Goal: Task Accomplishment & Management: Complete application form

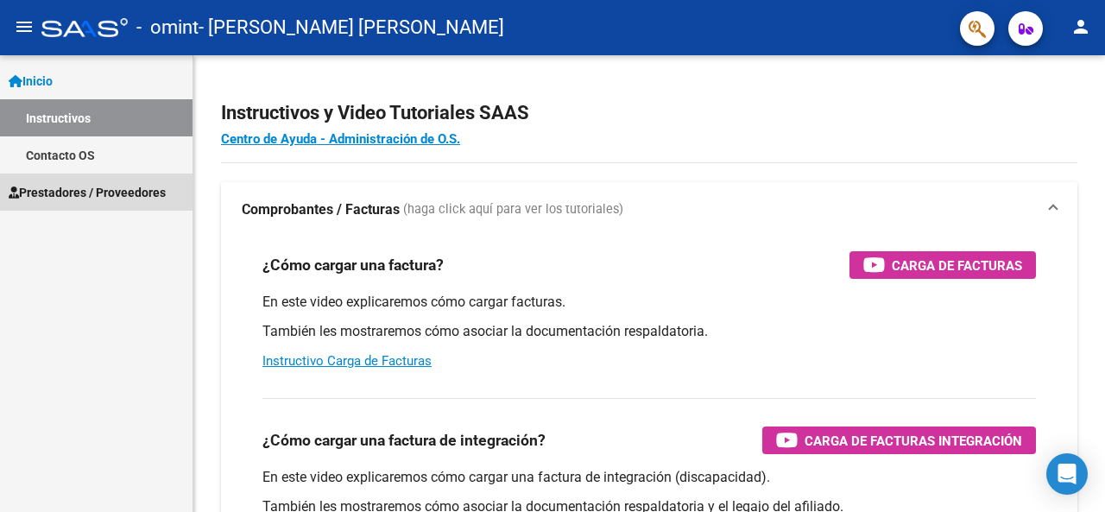
click at [132, 194] on span "Prestadores / Proveedores" at bounding box center [87, 192] width 157 height 19
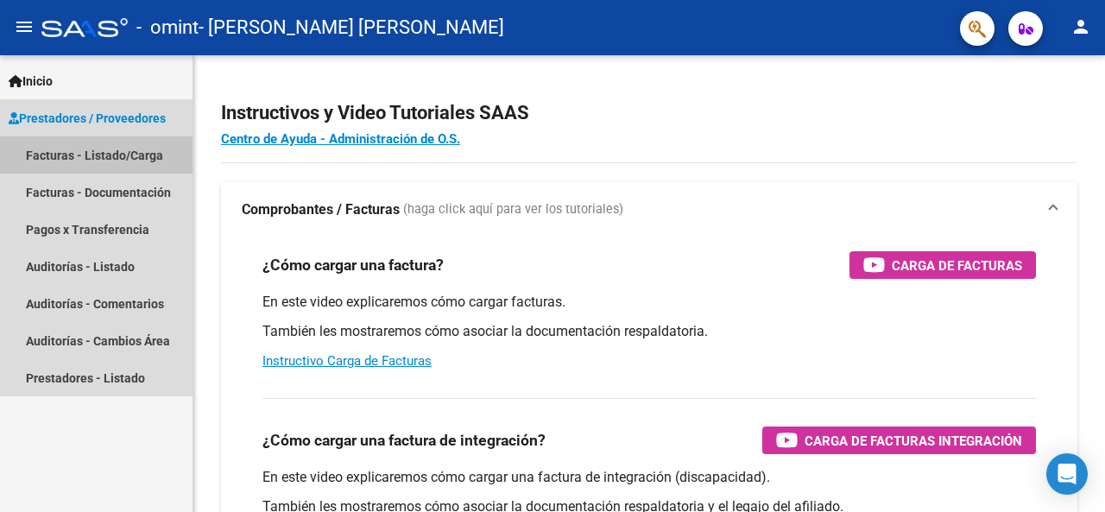
click at [100, 148] on link "Facturas - Listado/Carga" at bounding box center [96, 154] width 193 height 37
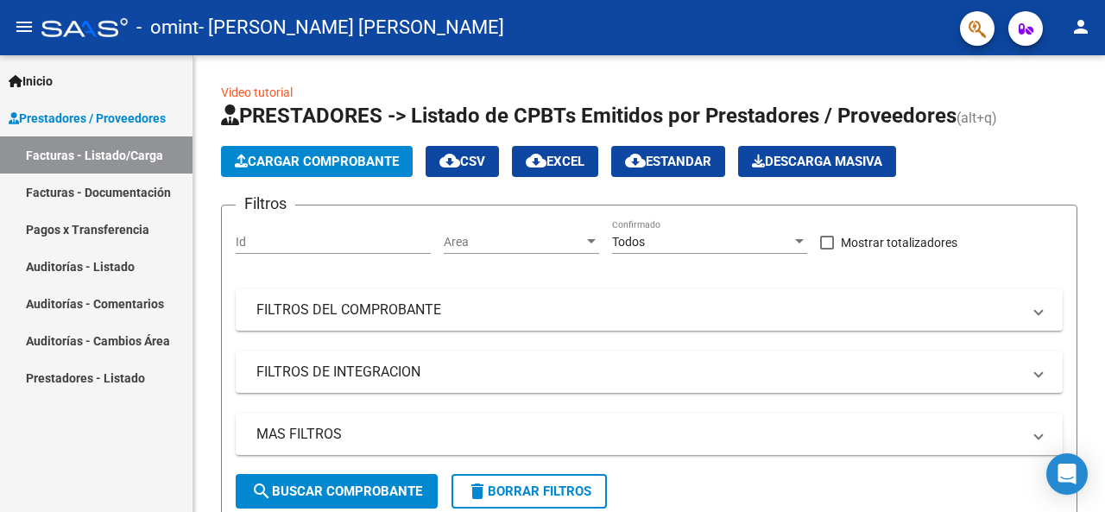
click at [388, 167] on span "Cargar Comprobante" at bounding box center [317, 162] width 164 height 16
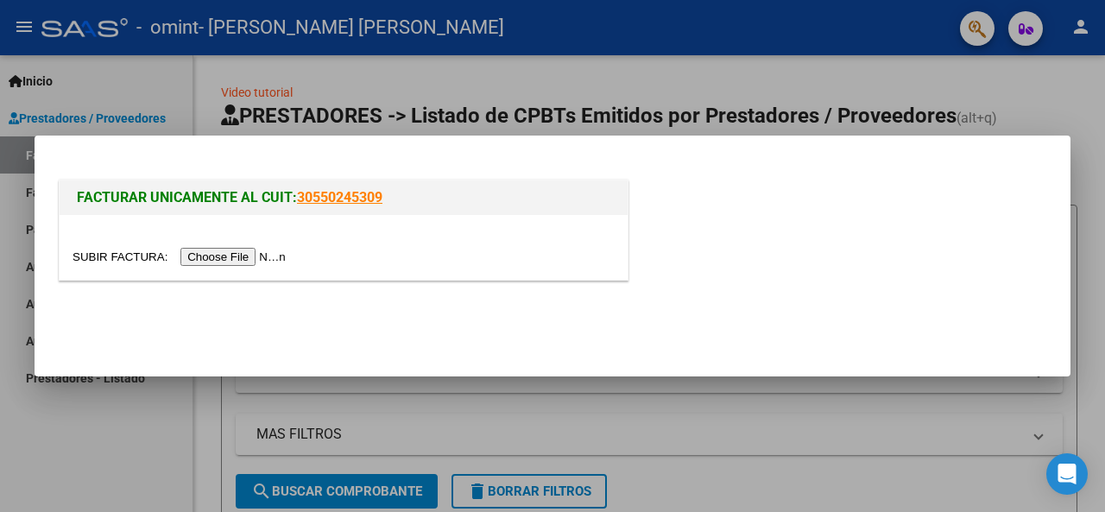
click at [257, 256] on input "file" at bounding box center [182, 257] width 218 height 18
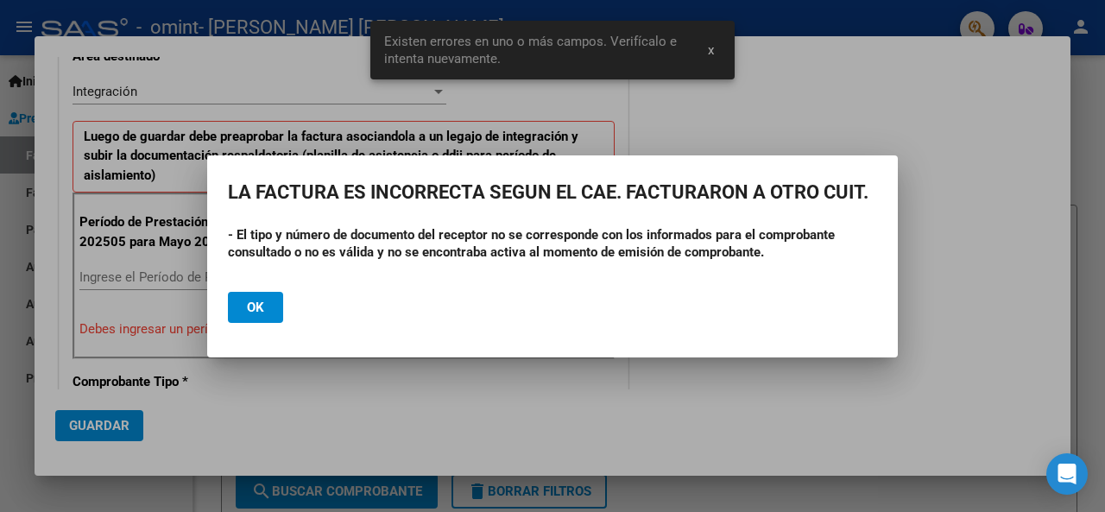
scroll to position [419, 0]
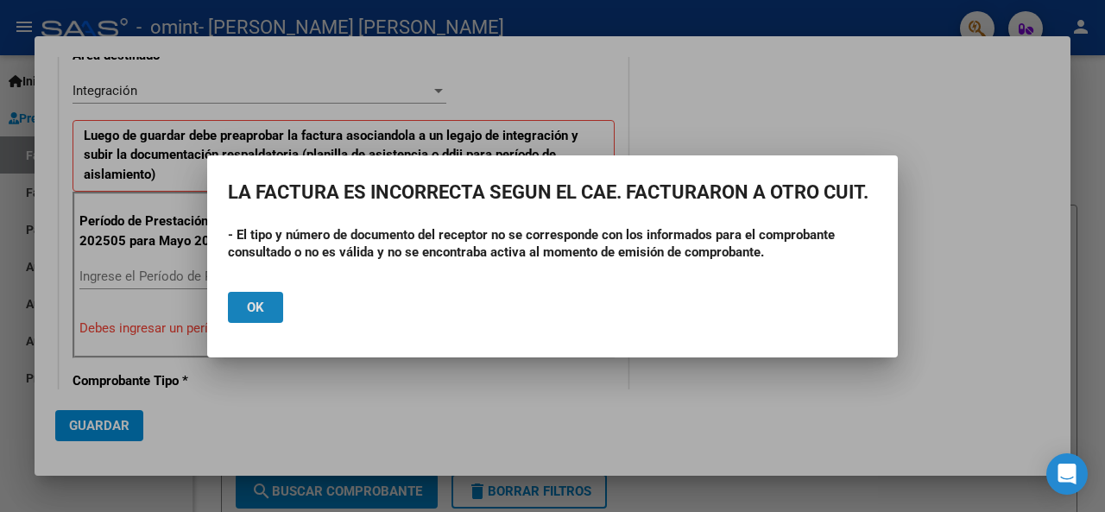
click at [256, 308] on span "Ok" at bounding box center [255, 308] width 17 height 16
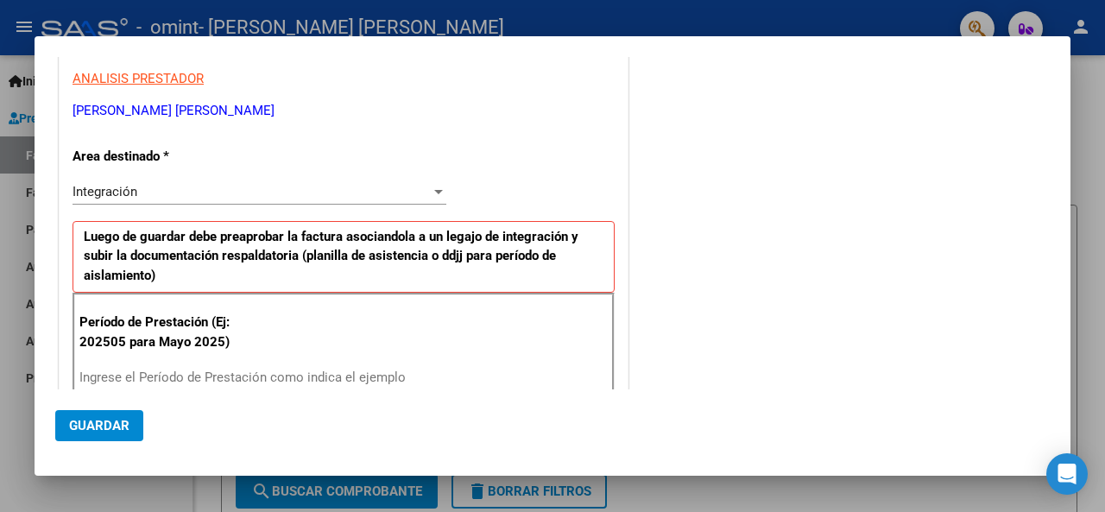
scroll to position [365, 0]
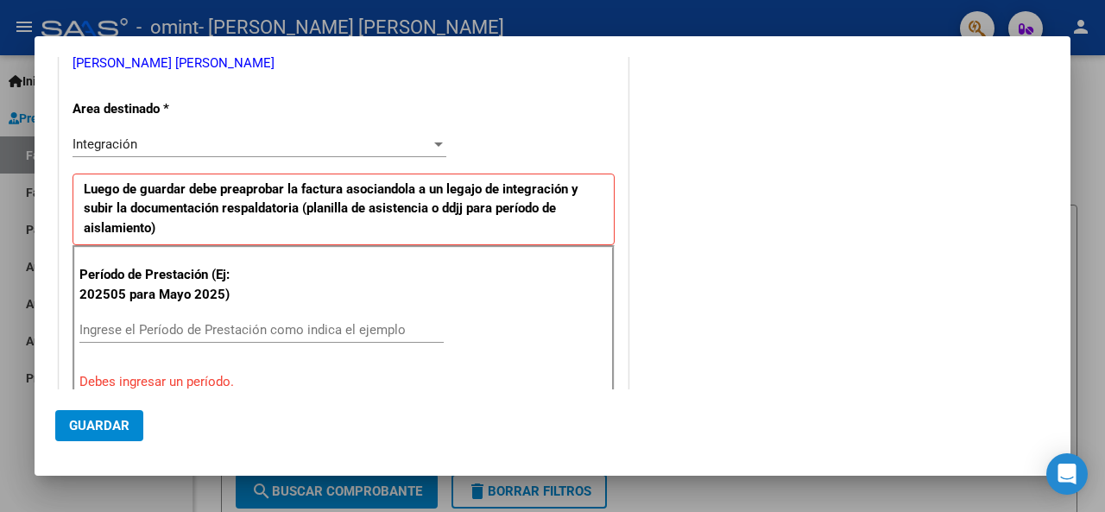
click at [262, 326] on input "Ingrese el Período de Prestación como indica el ejemplo" at bounding box center [261, 330] width 364 height 16
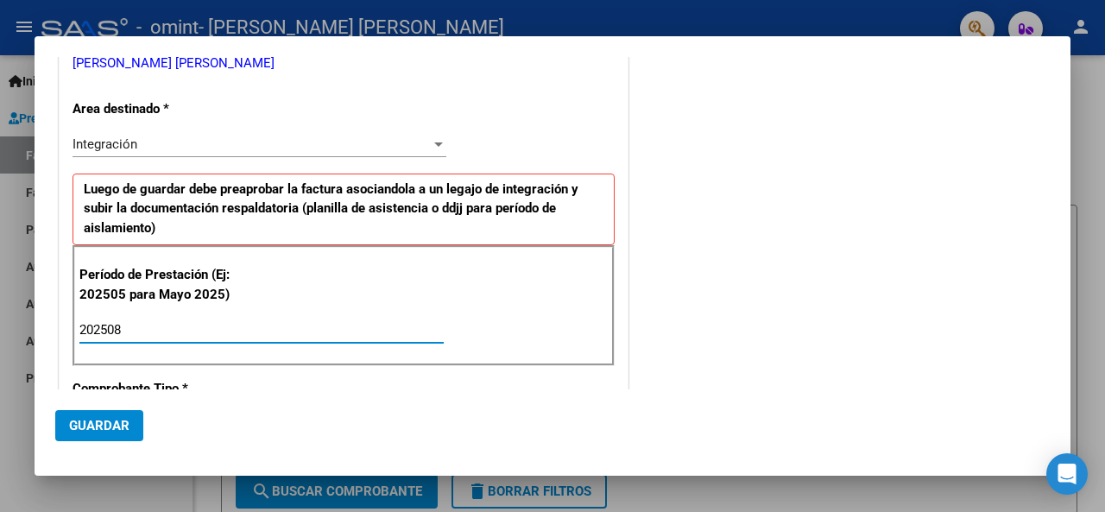
type input "202508"
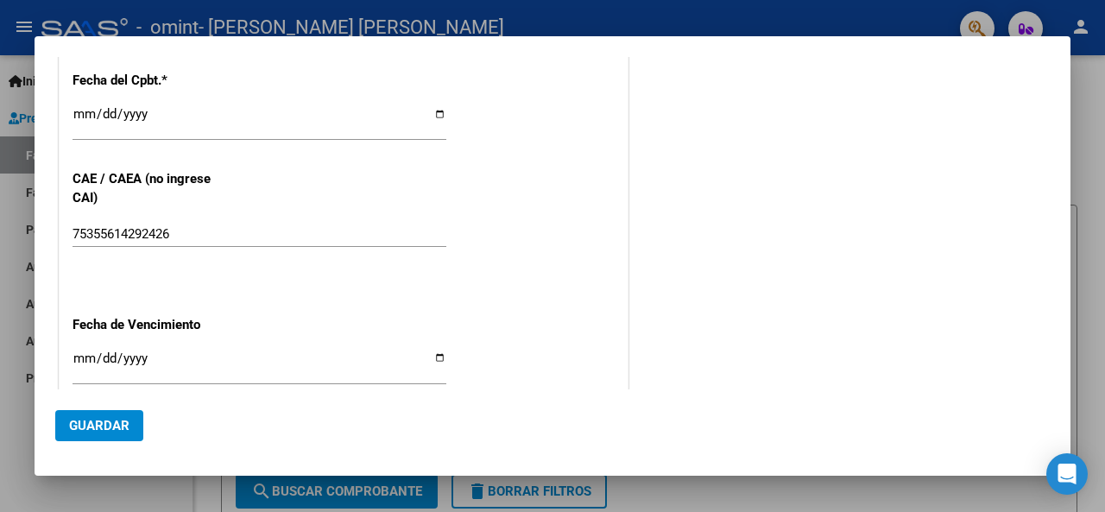
scroll to position [1071, 0]
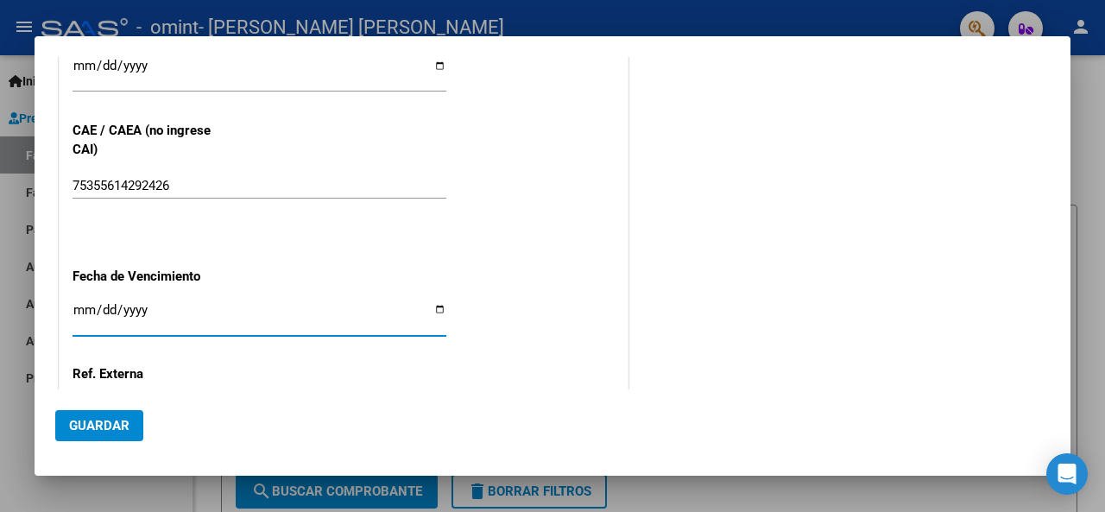
click at [435, 306] on input "Ingresar la fecha" at bounding box center [260, 317] width 374 height 28
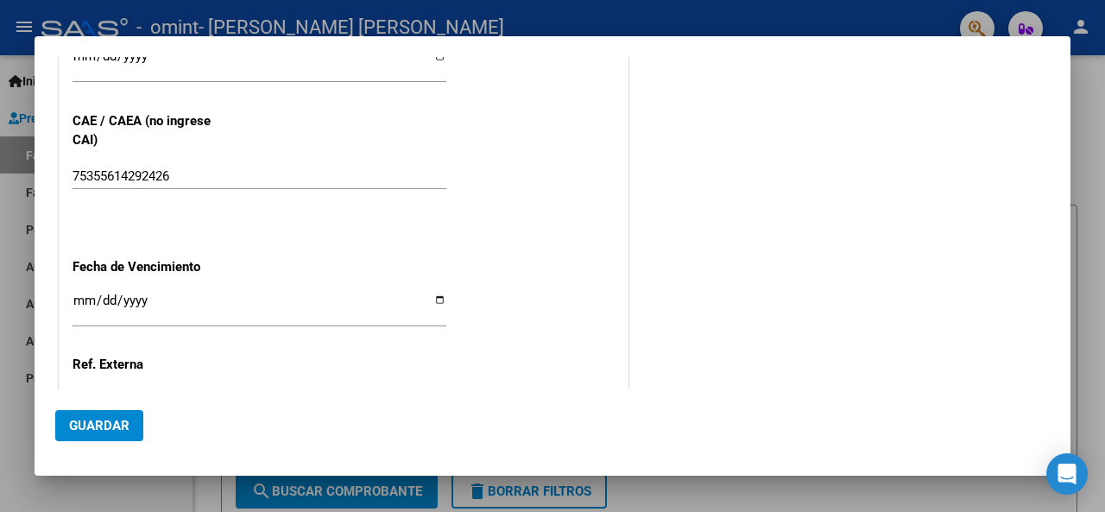
scroll to position [1082, 0]
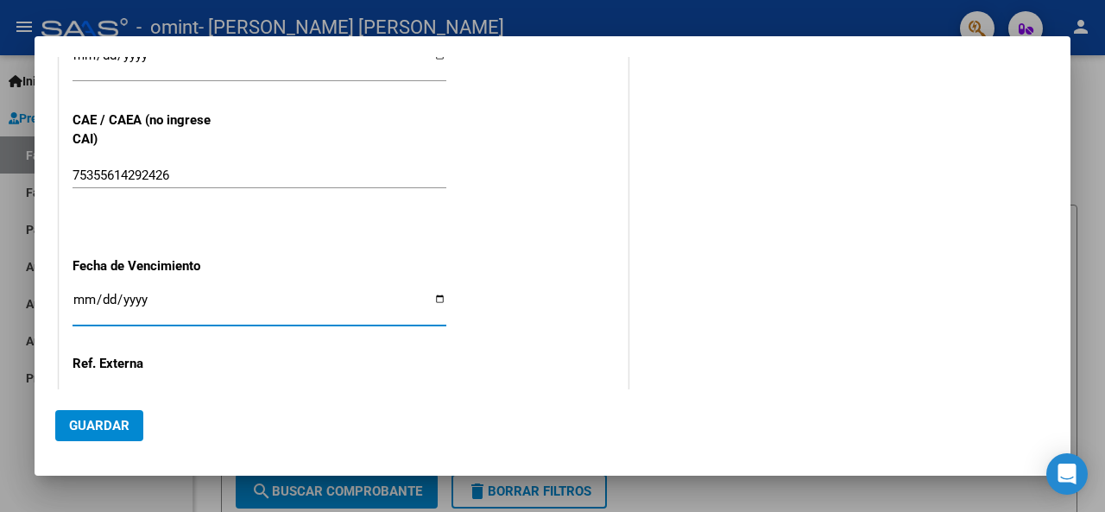
click at [439, 297] on input "Ingresar la fecha" at bounding box center [260, 307] width 374 height 28
type input "[DATE]"
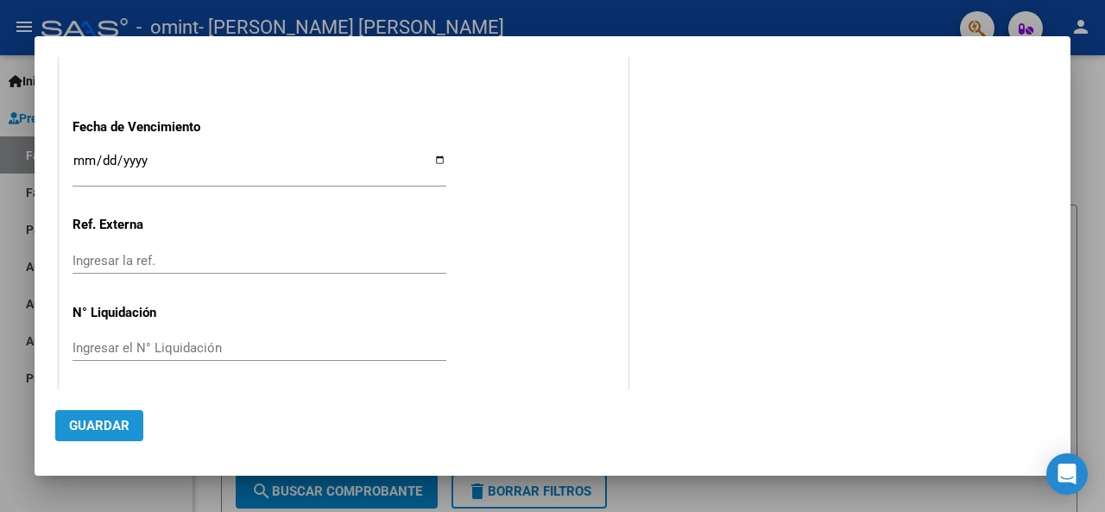
click at [111, 429] on span "Guardar" at bounding box center [99, 426] width 60 height 16
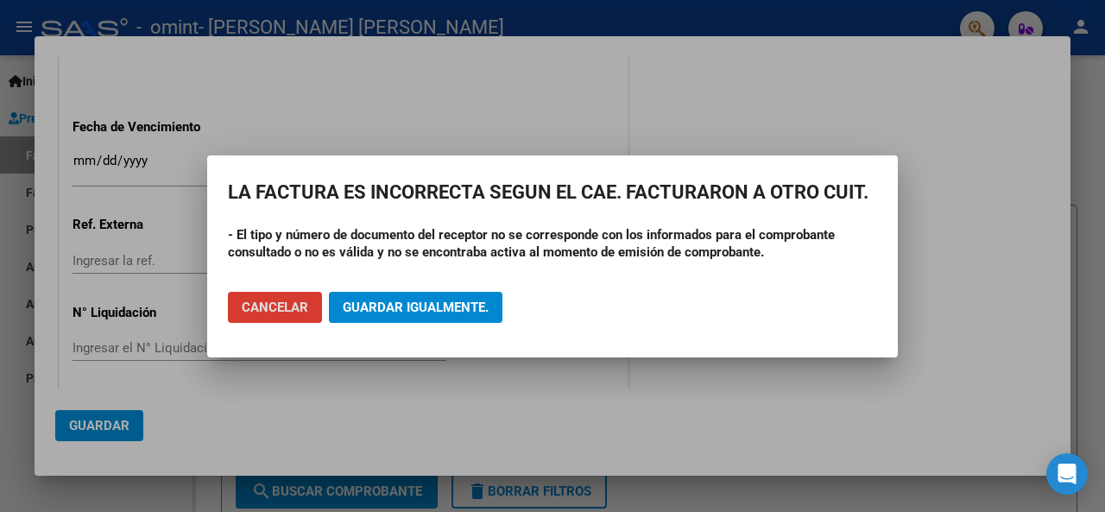
click at [292, 304] on span "Cancelar" at bounding box center [275, 308] width 66 height 16
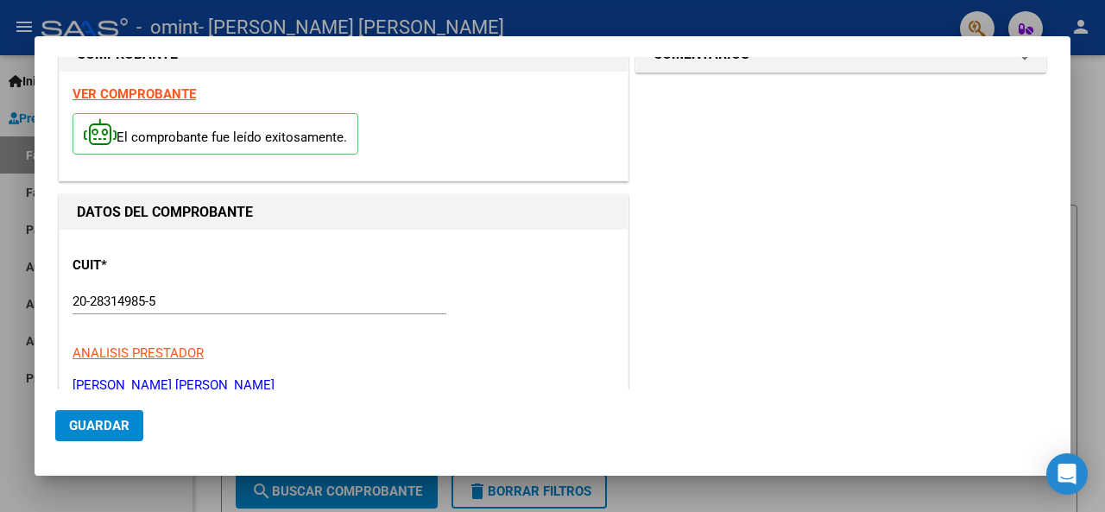
scroll to position [0, 0]
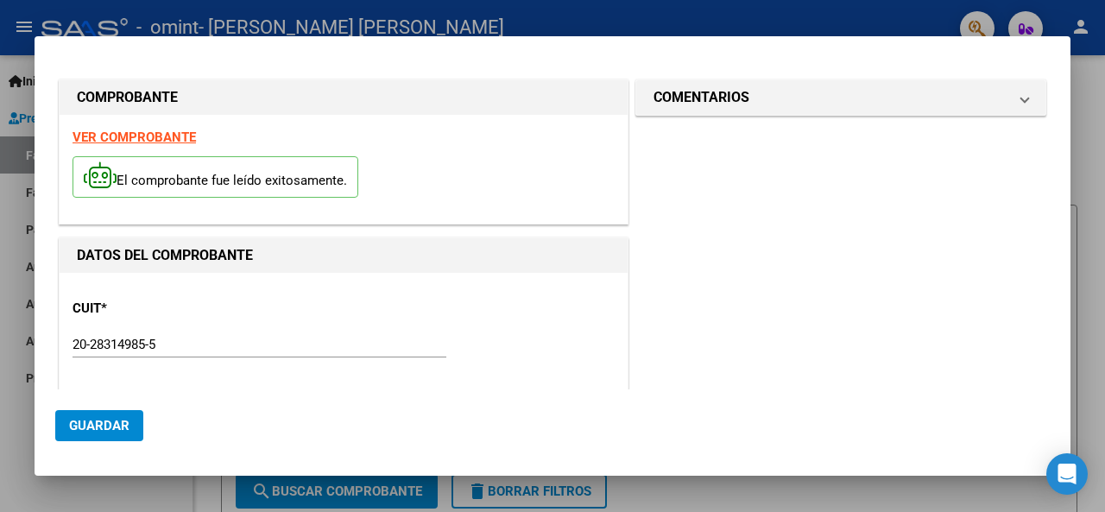
click at [382, 20] on div at bounding box center [552, 256] width 1105 height 512
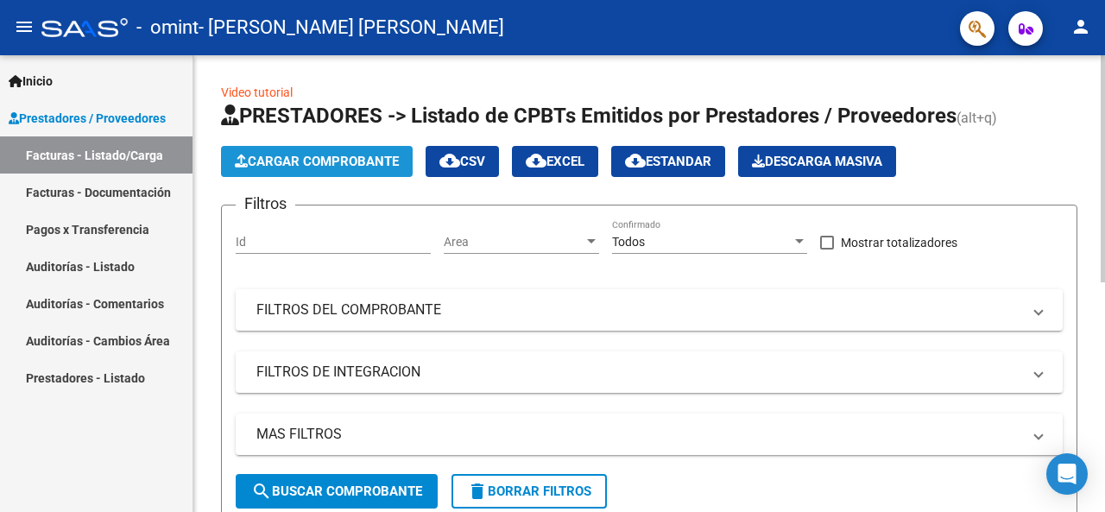
click at [319, 157] on span "Cargar Comprobante" at bounding box center [317, 162] width 164 height 16
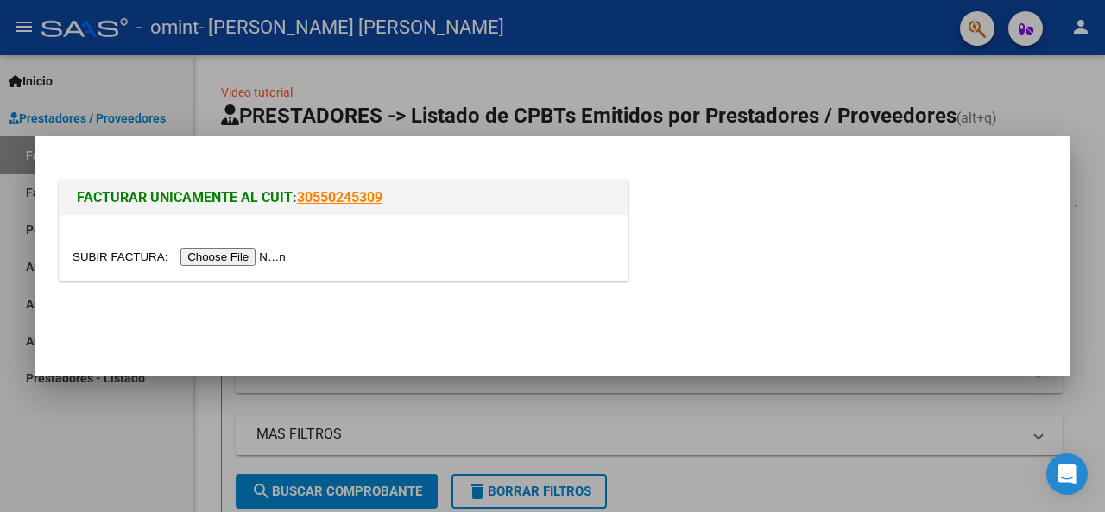
click at [248, 260] on input "file" at bounding box center [182, 257] width 218 height 18
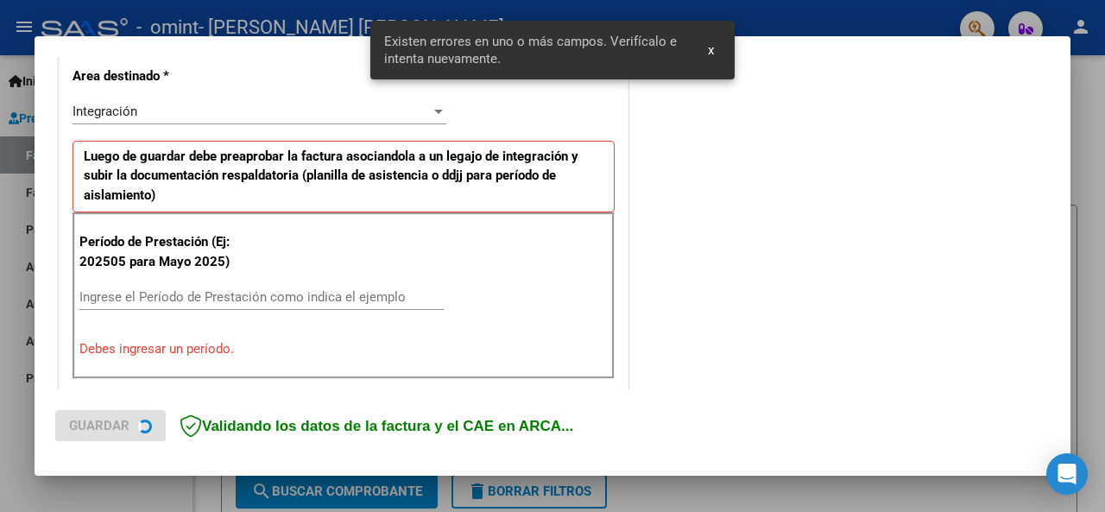
scroll to position [419, 0]
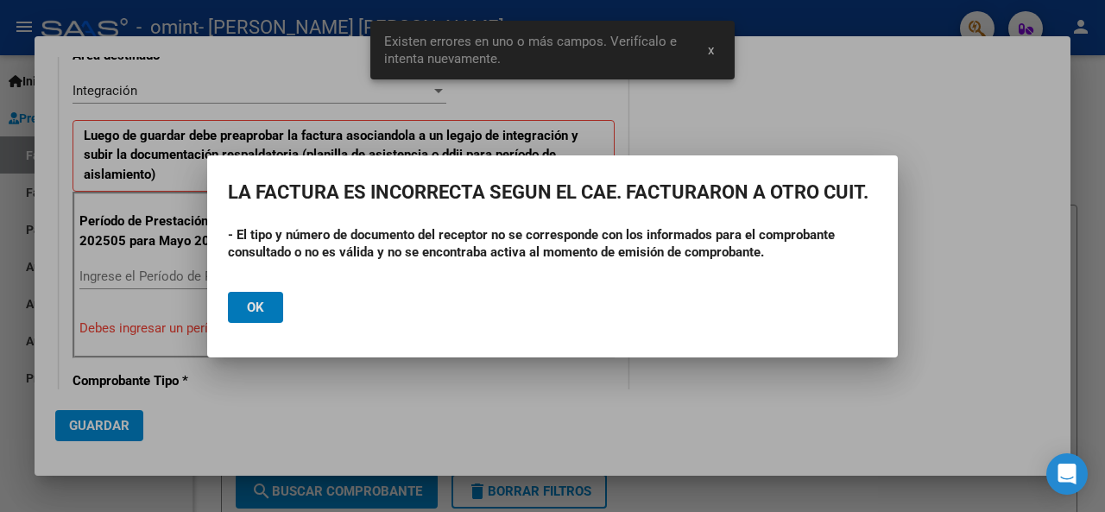
click at [256, 304] on span "Ok" at bounding box center [255, 308] width 17 height 16
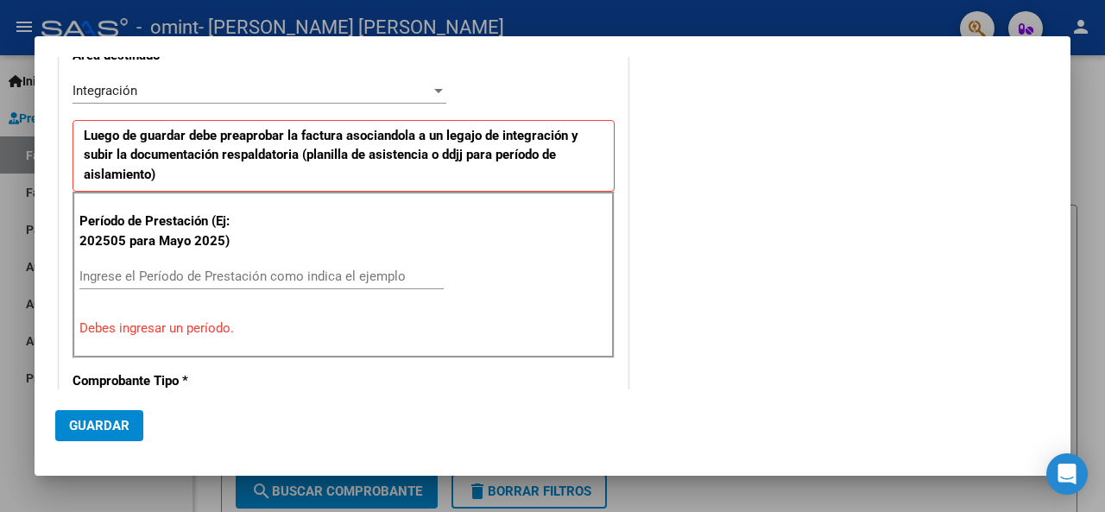
click at [63, 11] on div at bounding box center [552, 256] width 1105 height 512
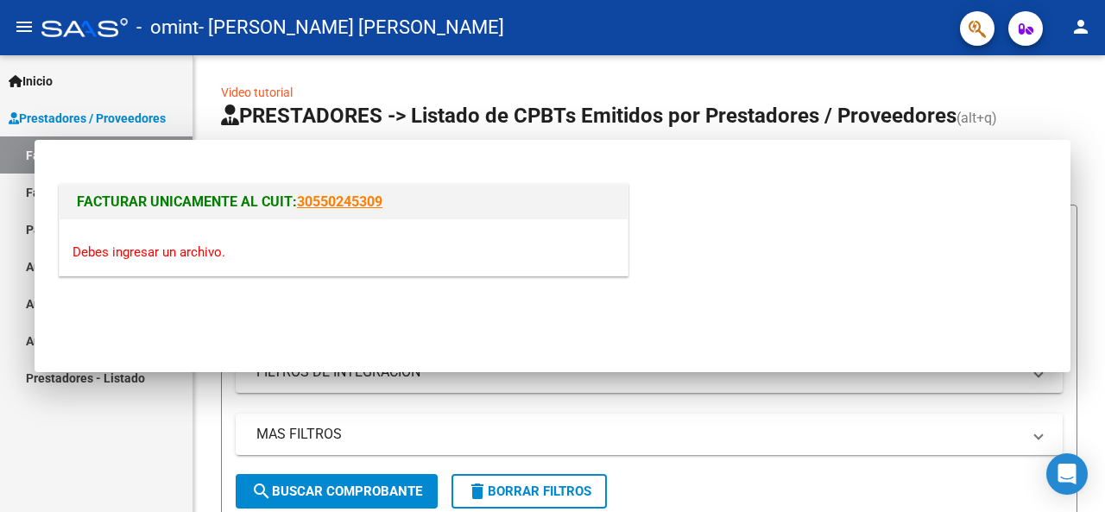
scroll to position [0, 0]
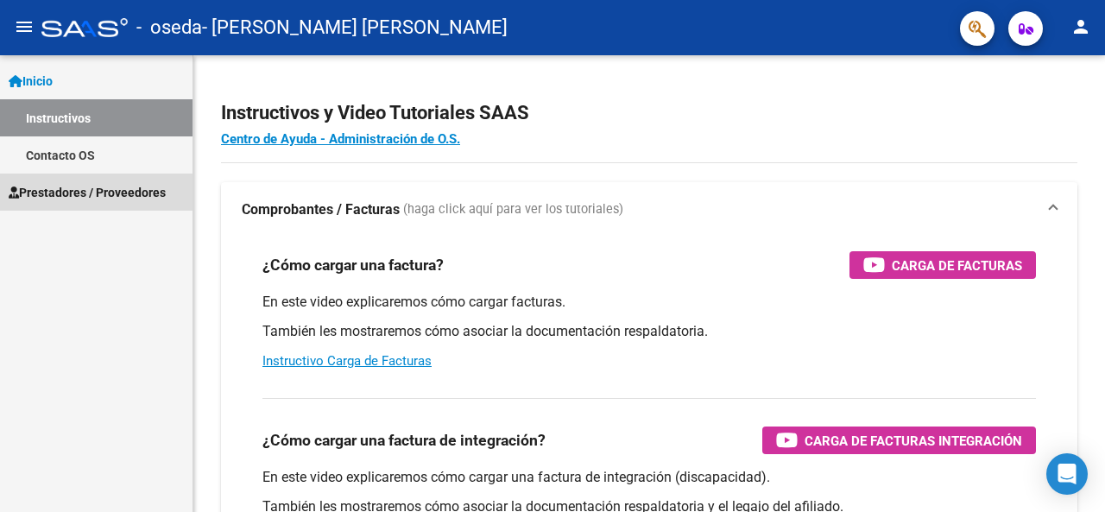
click at [109, 192] on span "Prestadores / Proveedores" at bounding box center [87, 192] width 157 height 19
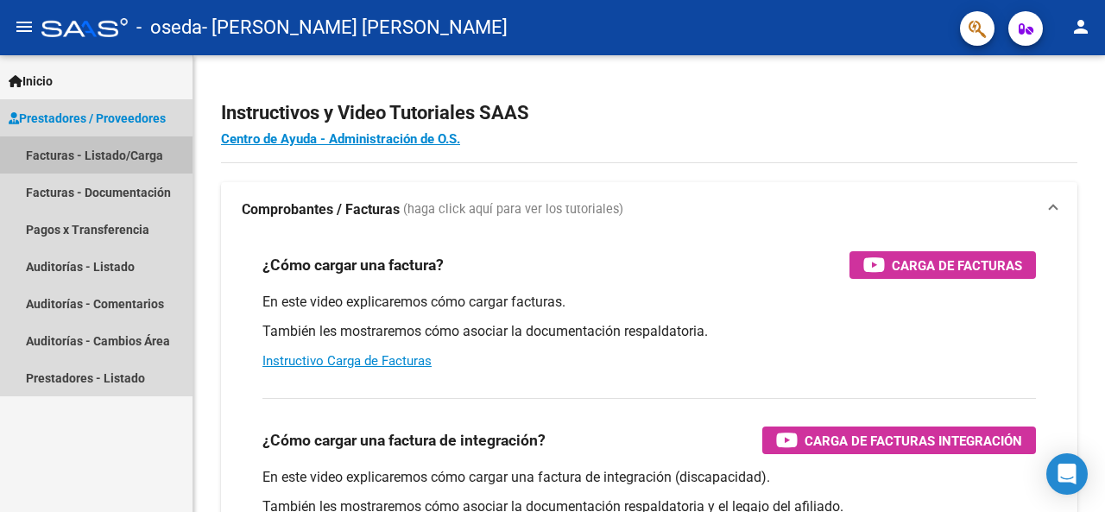
click at [104, 155] on link "Facturas - Listado/Carga" at bounding box center [96, 154] width 193 height 37
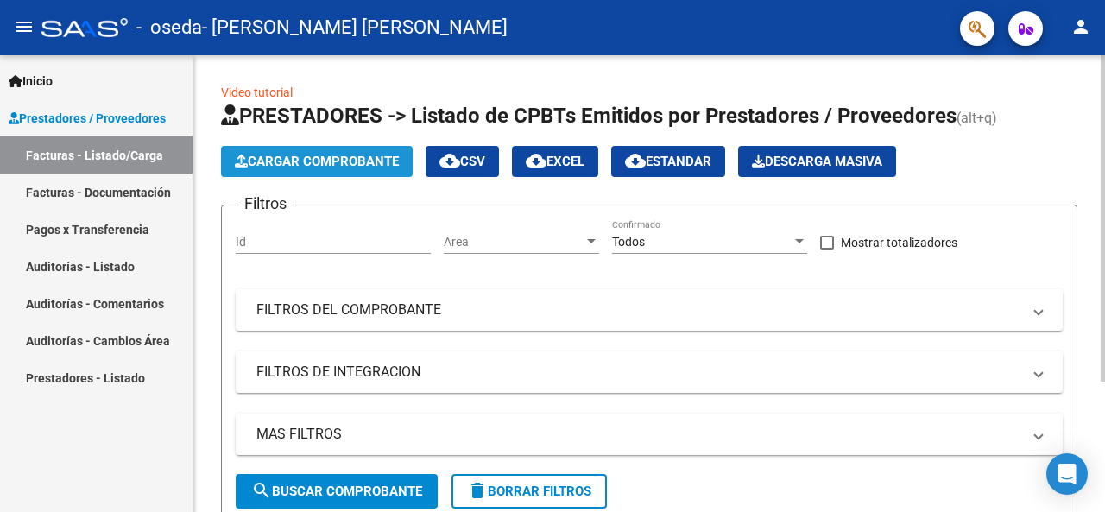
click at [313, 148] on button "Cargar Comprobante" at bounding box center [317, 161] width 192 height 31
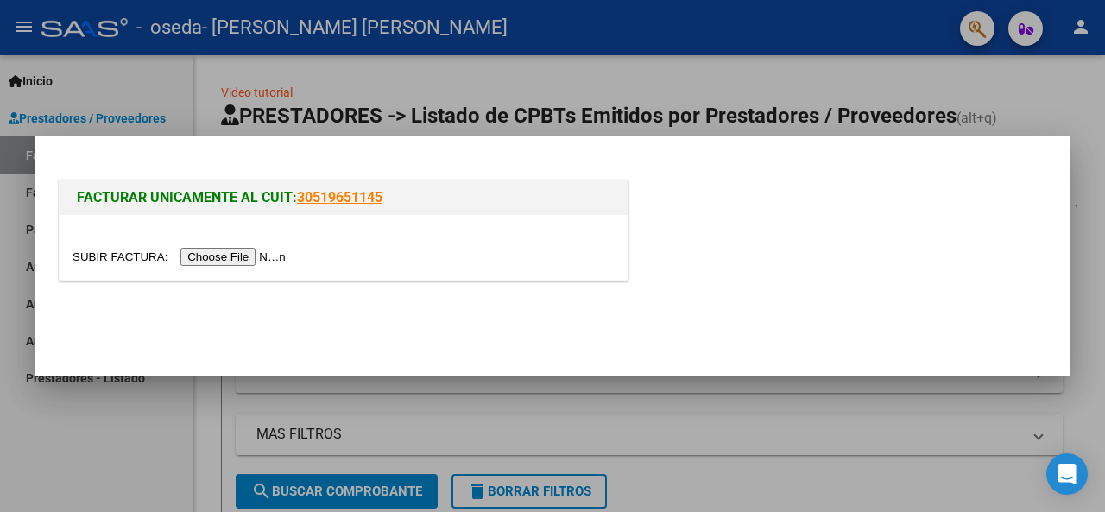
click at [235, 254] on input "file" at bounding box center [182, 257] width 218 height 18
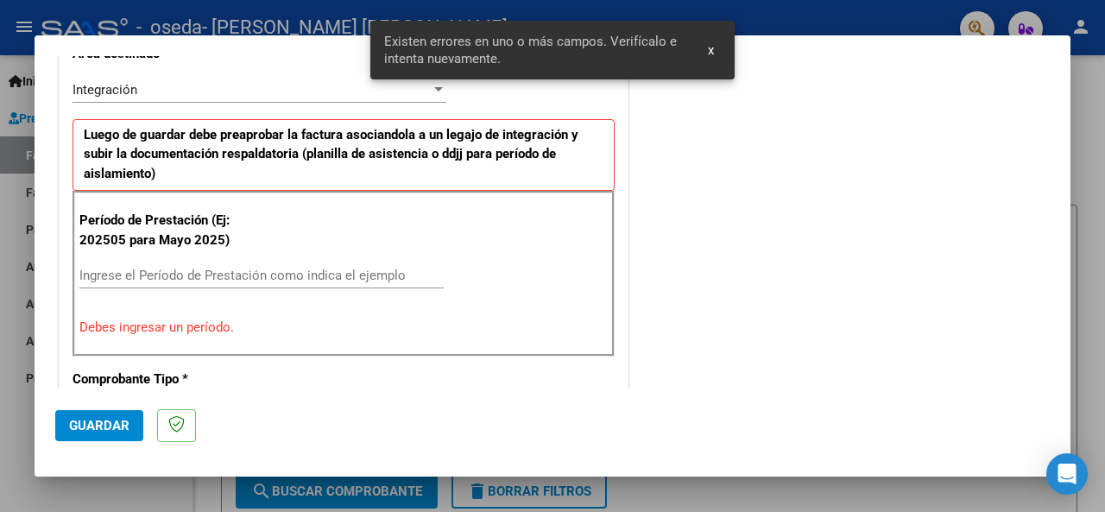
scroll to position [451, 0]
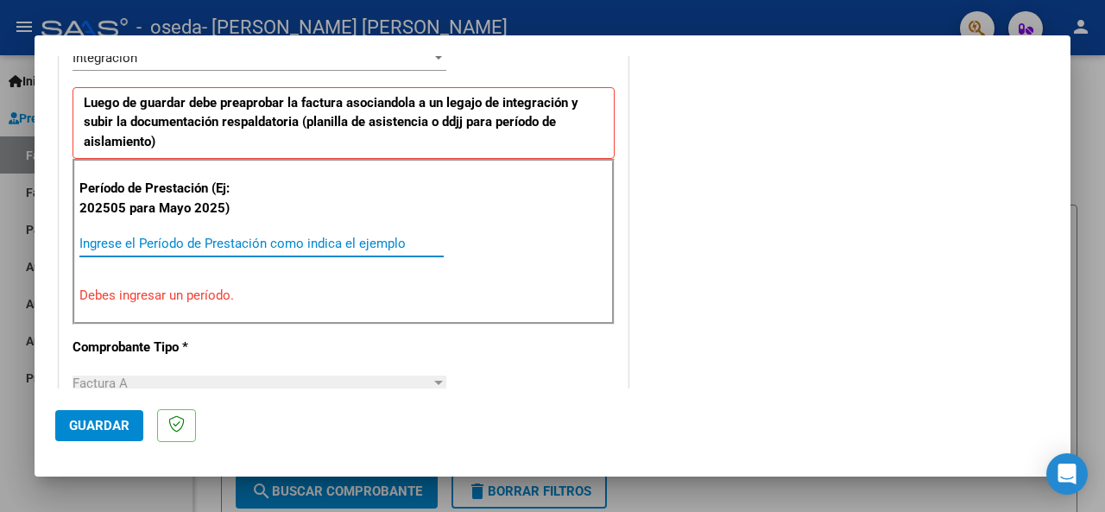
click at [142, 241] on input "Ingrese el Período de Prestación como indica el ejemplo" at bounding box center [261, 244] width 364 height 16
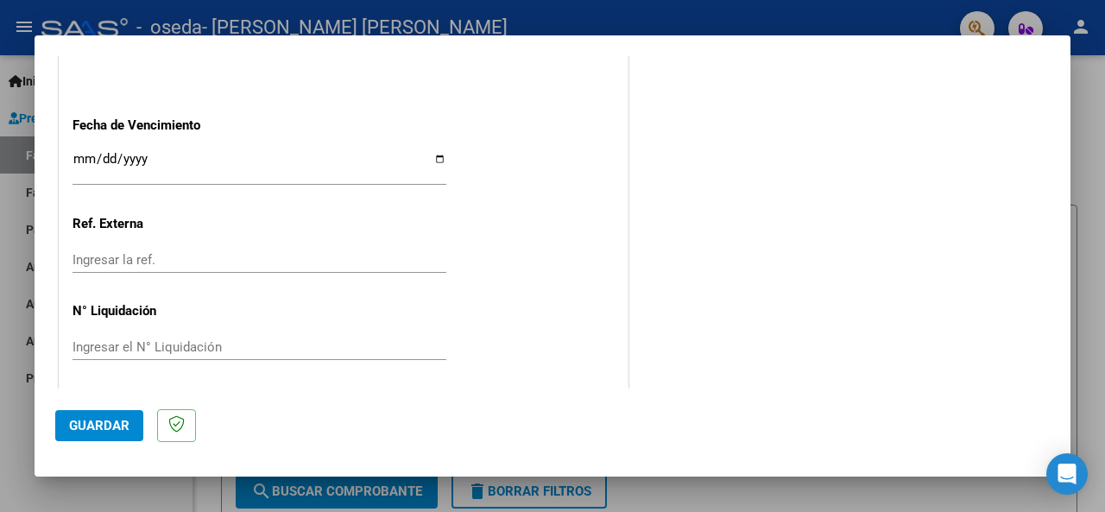
scroll to position [1205, 0]
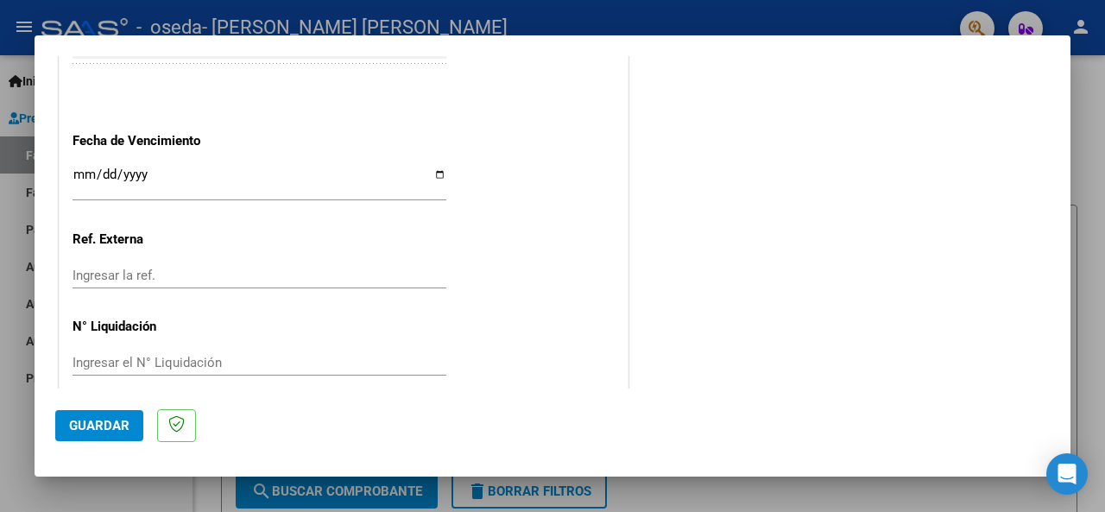
type input "202508"
click at [435, 172] on input "Ingresar la fecha" at bounding box center [260, 181] width 374 height 28
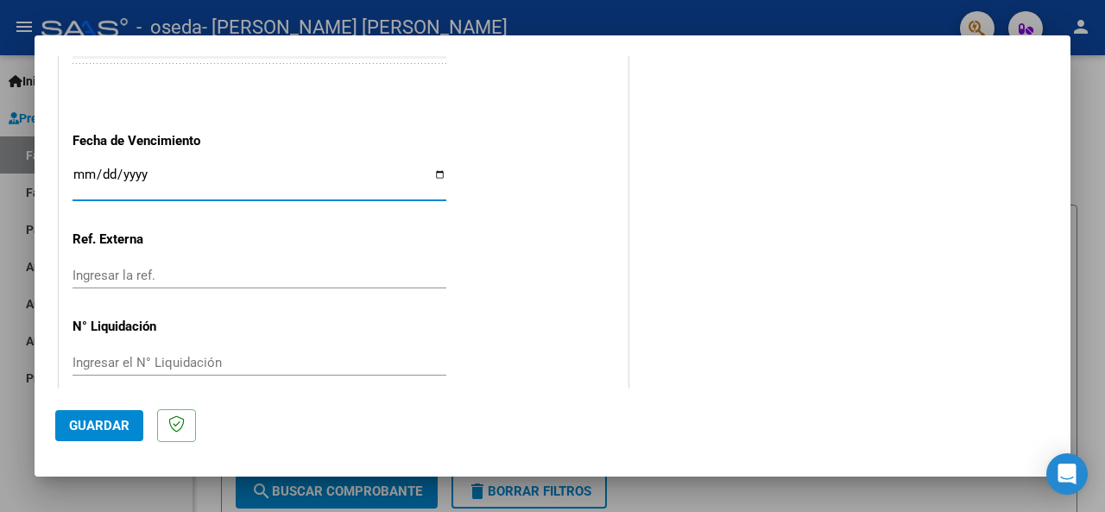
type input "[DATE]"
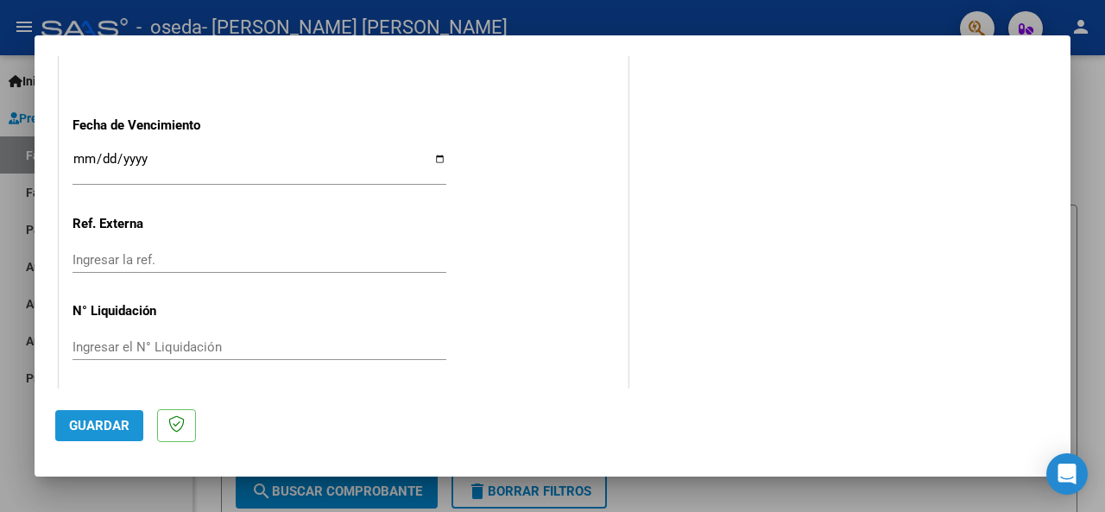
click at [103, 423] on span "Guardar" at bounding box center [99, 426] width 60 height 16
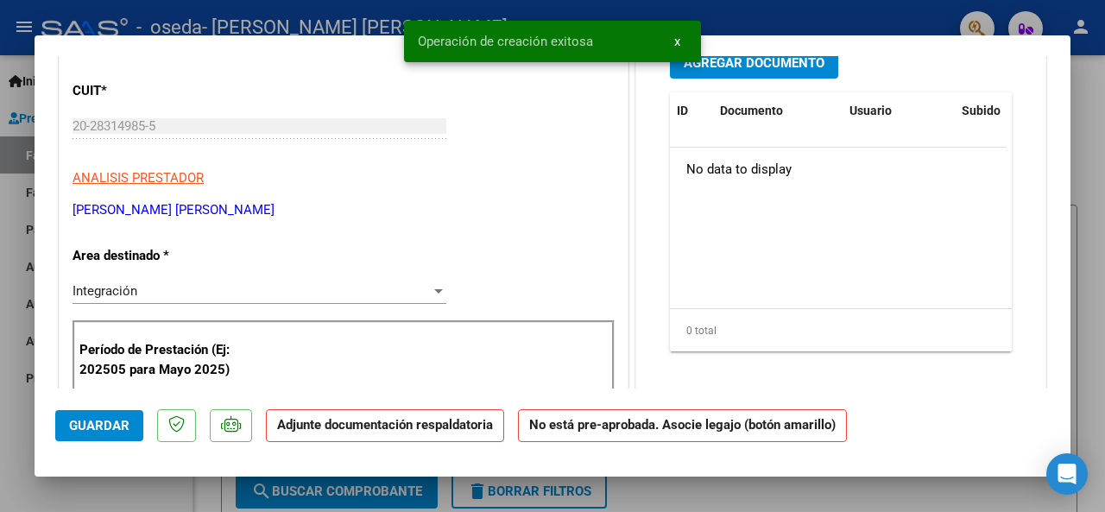
scroll to position [0, 0]
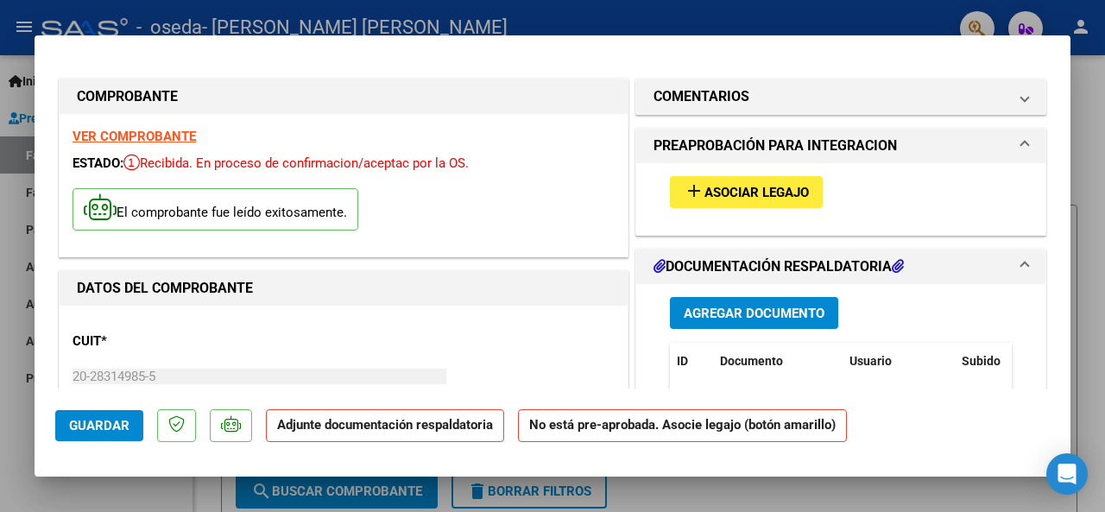
click at [750, 179] on button "add Asociar Legajo" at bounding box center [746, 192] width 153 height 32
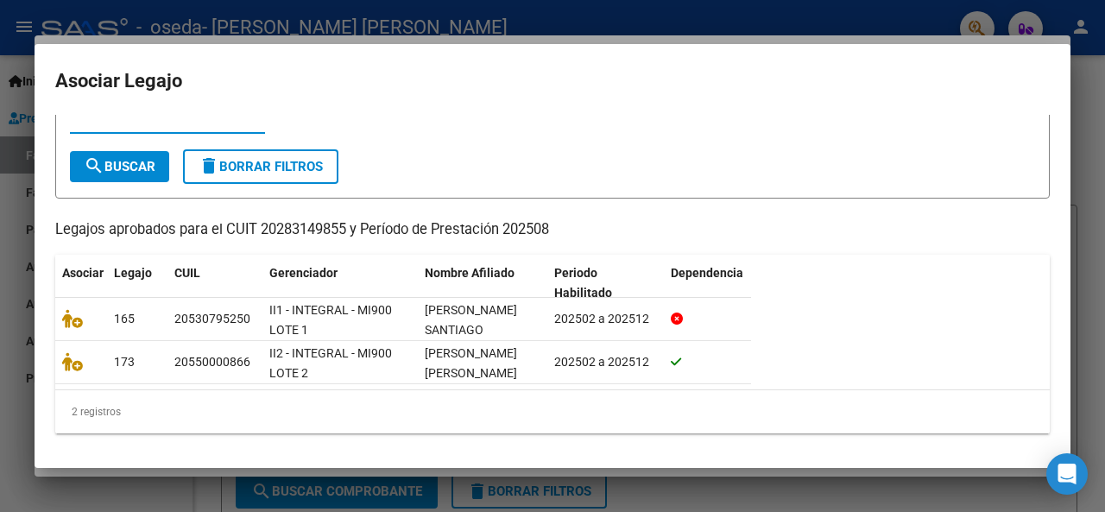
scroll to position [69, 0]
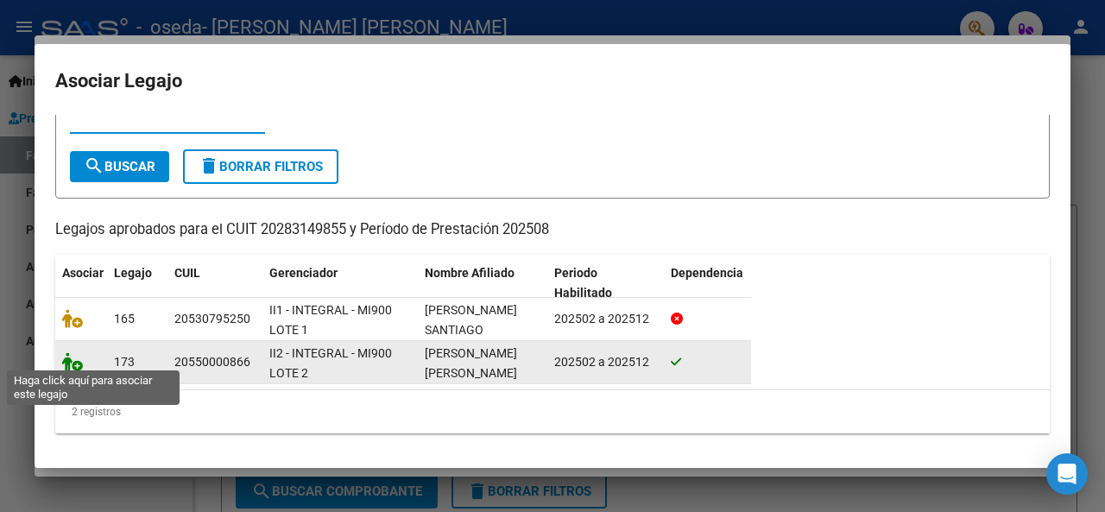
click at [74, 357] on icon at bounding box center [72, 361] width 21 height 19
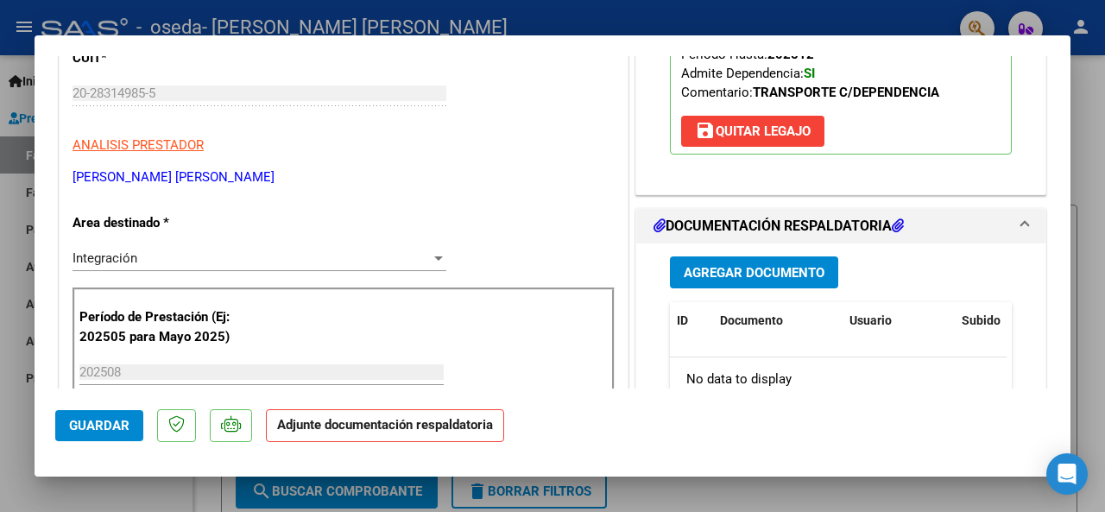
scroll to position [293, 0]
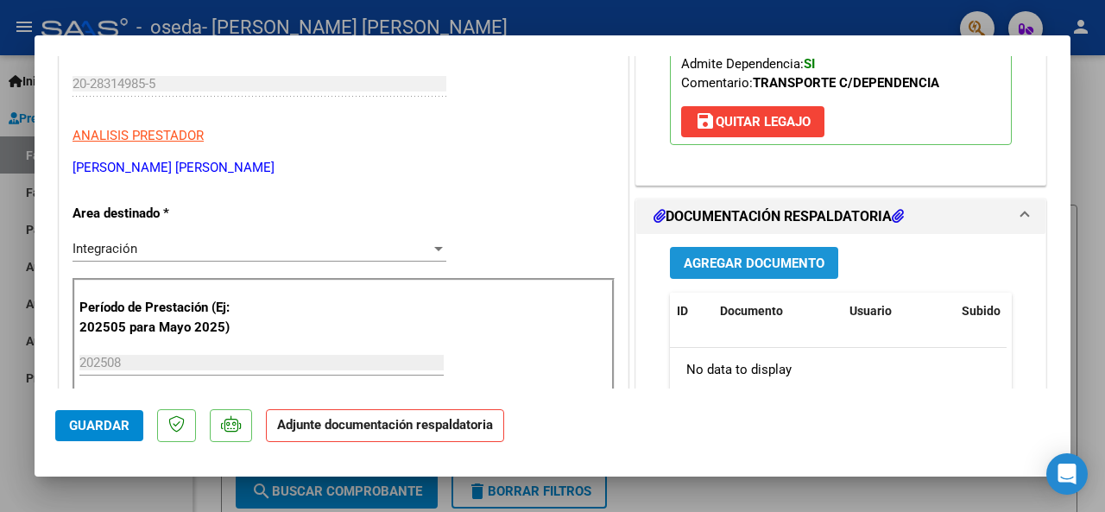
click at [750, 271] on span "Agregar Documento" at bounding box center [754, 264] width 141 height 16
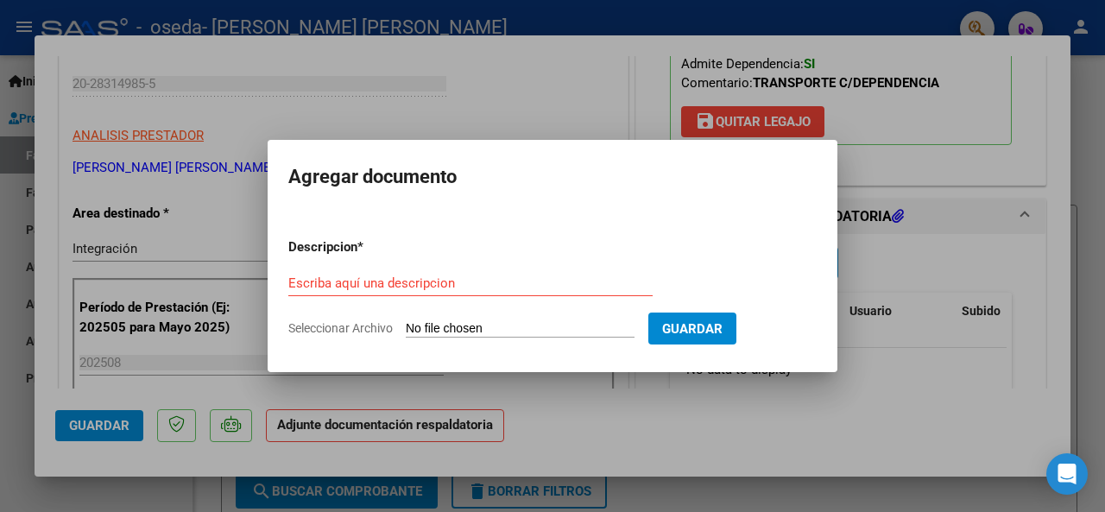
click at [467, 325] on input "Seleccionar Archivo" at bounding box center [520, 329] width 229 height 16
type input "C:\fakepath\ASISTENCIA BAUTISTA VILLIONE AGOSTO.pdf"
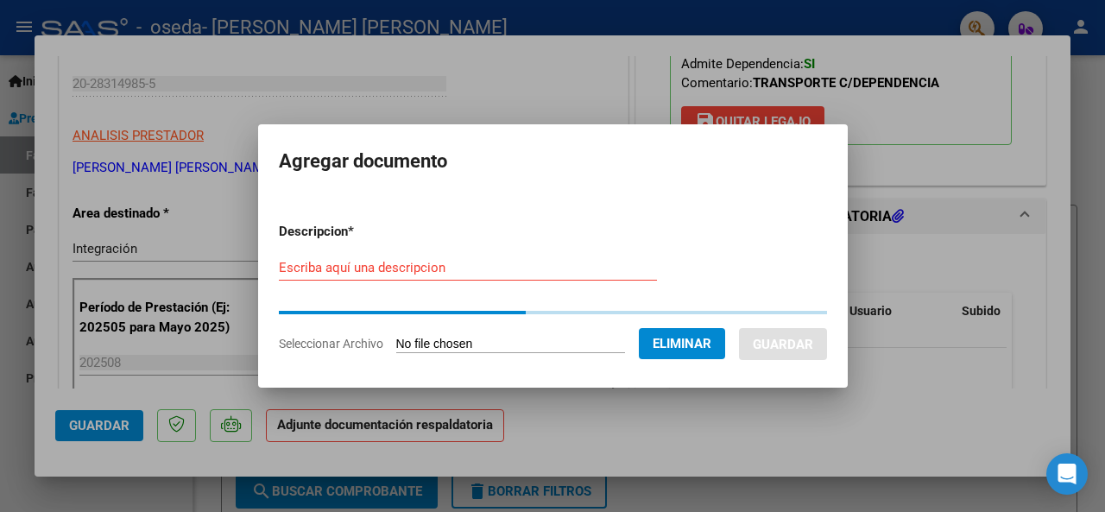
click at [339, 268] on input "Escriba aquí una descripcion" at bounding box center [468, 268] width 378 height 16
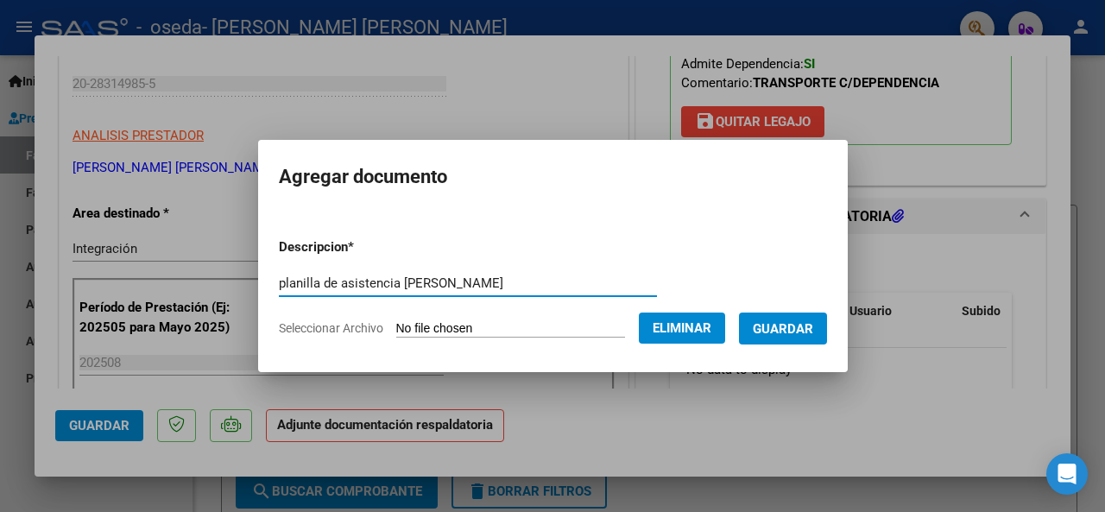
type input "planilla de asistencia Bautista Villione"
click at [801, 315] on button "Guardar" at bounding box center [783, 329] width 88 height 32
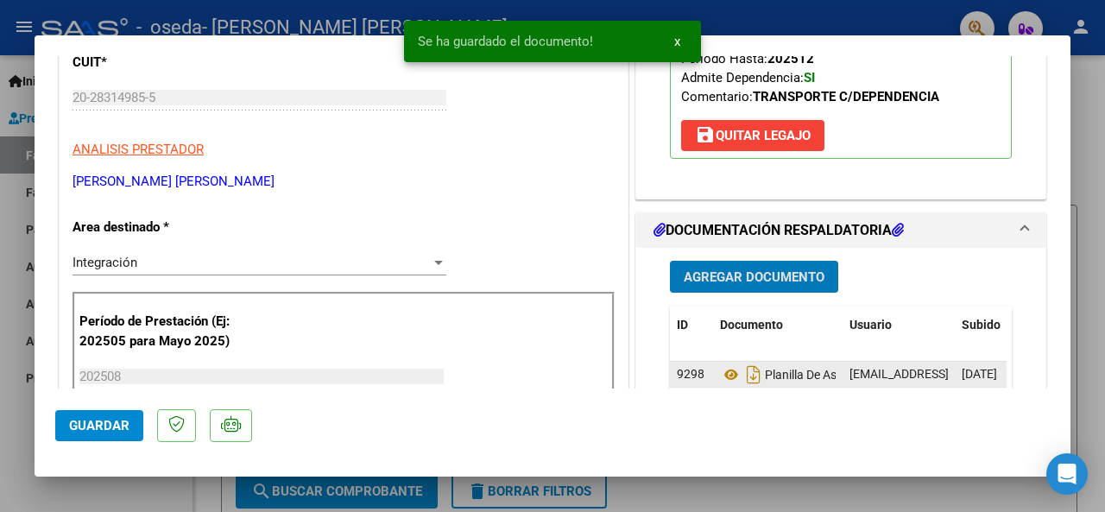
scroll to position [0, 0]
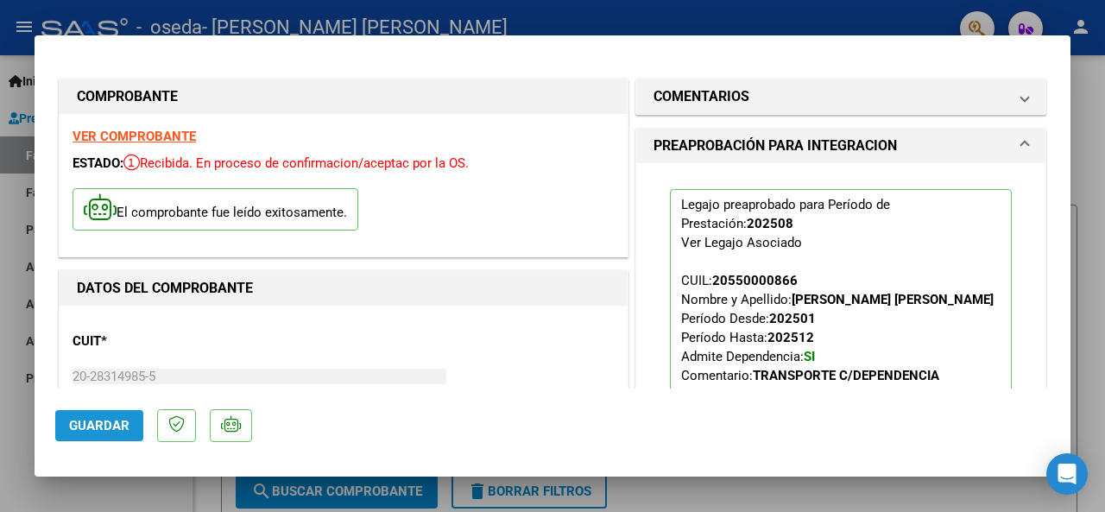
click at [104, 429] on span "Guardar" at bounding box center [99, 426] width 60 height 16
click at [30, 28] on div at bounding box center [552, 256] width 1105 height 512
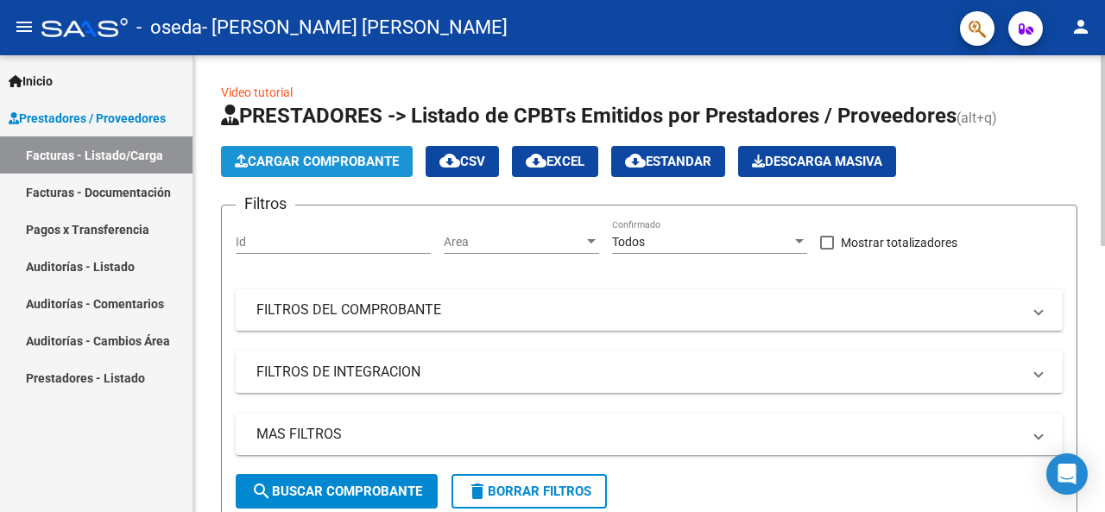
click at [330, 160] on span "Cargar Comprobante" at bounding box center [317, 162] width 164 height 16
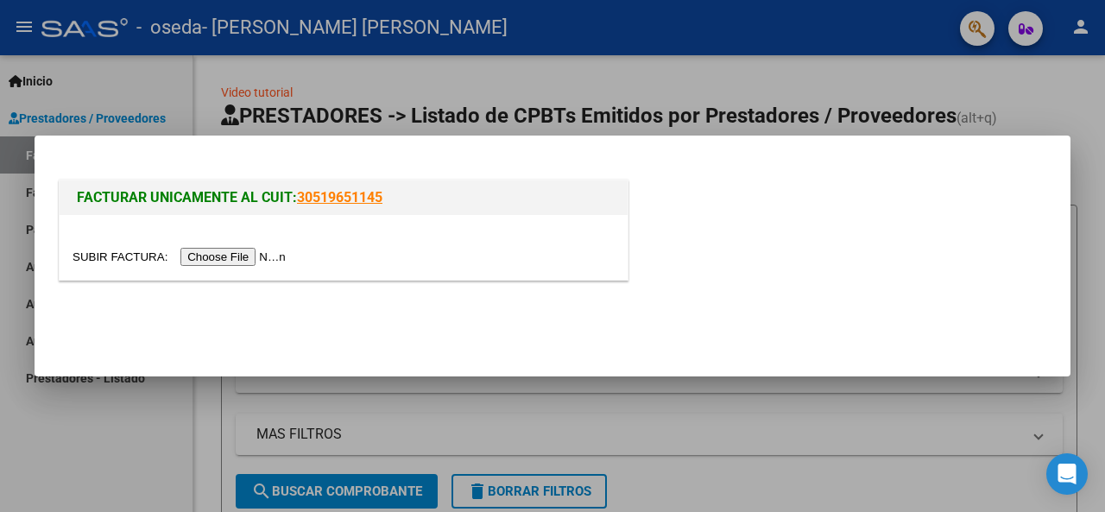
click at [234, 260] on input "file" at bounding box center [182, 257] width 218 height 18
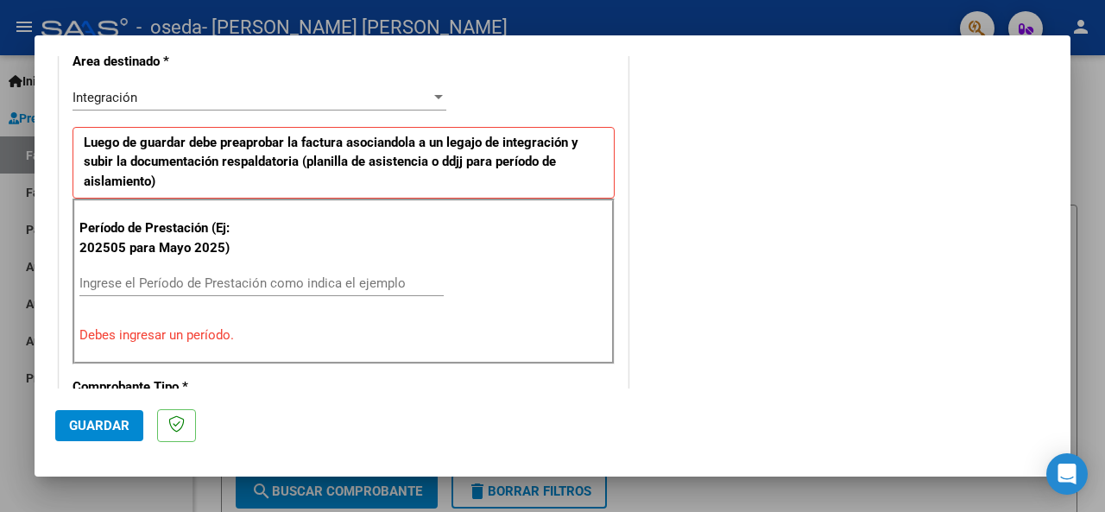
scroll to position [412, 0]
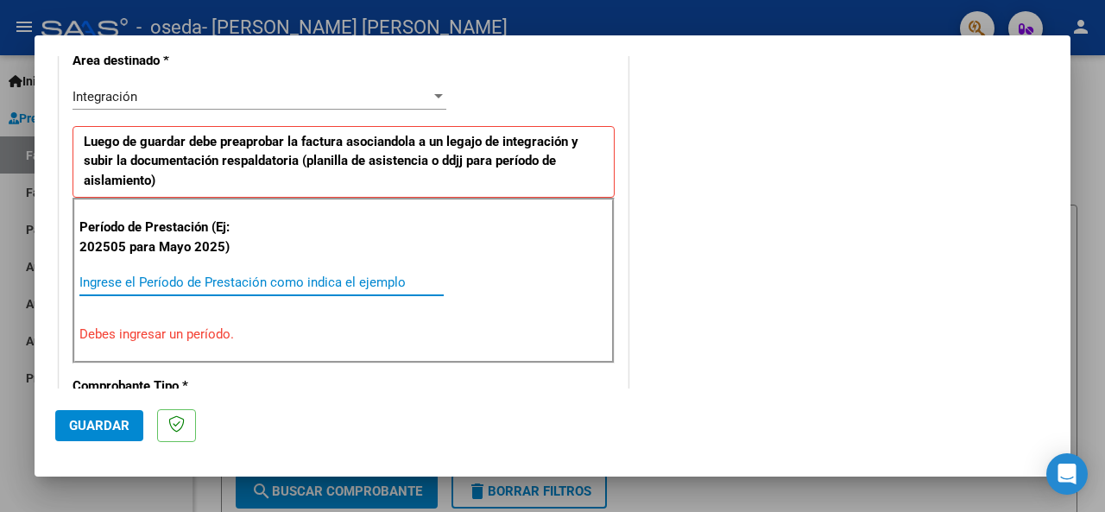
click at [155, 280] on input "Ingrese el Período de Prestación como indica el ejemplo" at bounding box center [261, 283] width 364 height 16
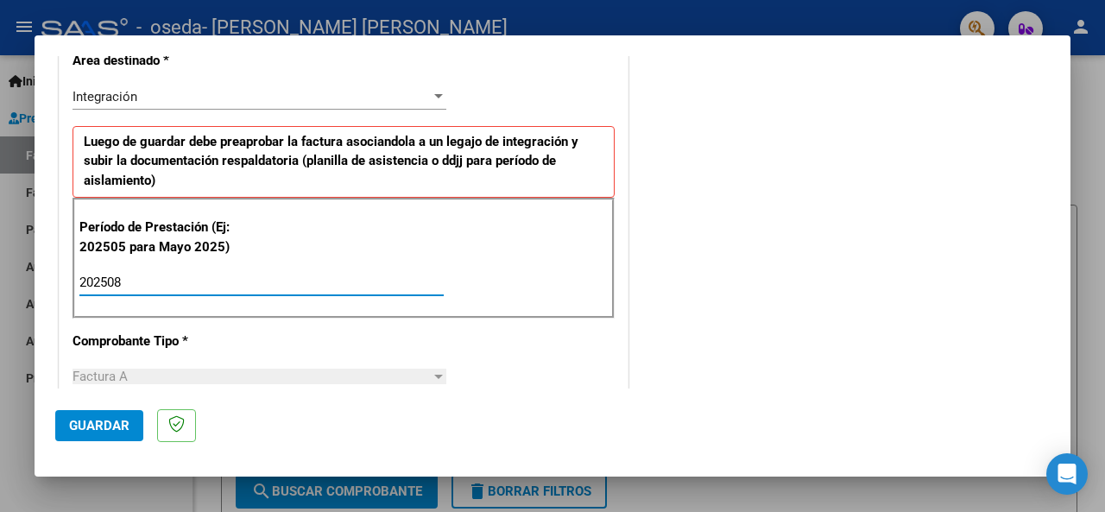
type input "202508"
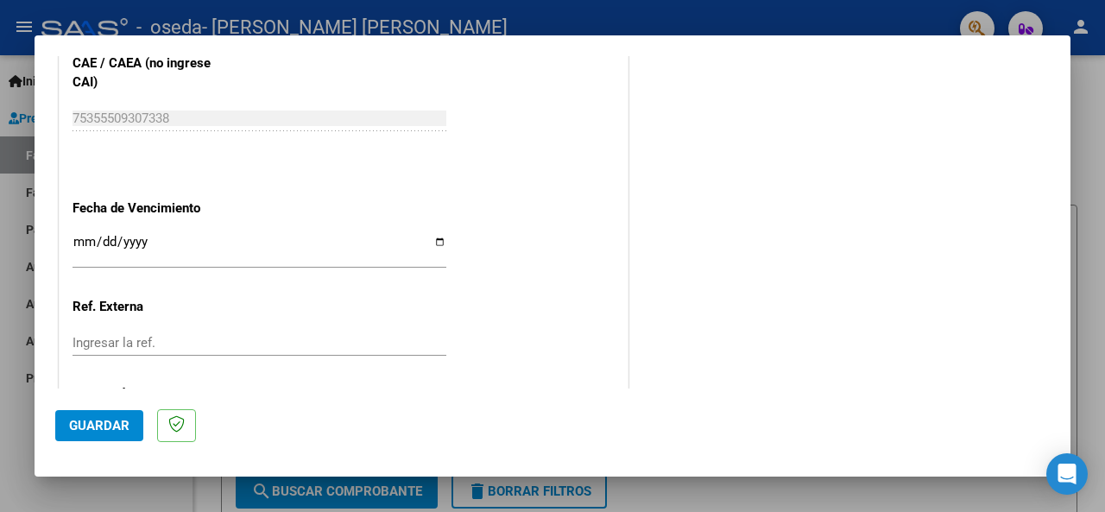
scroll to position [1221, 0]
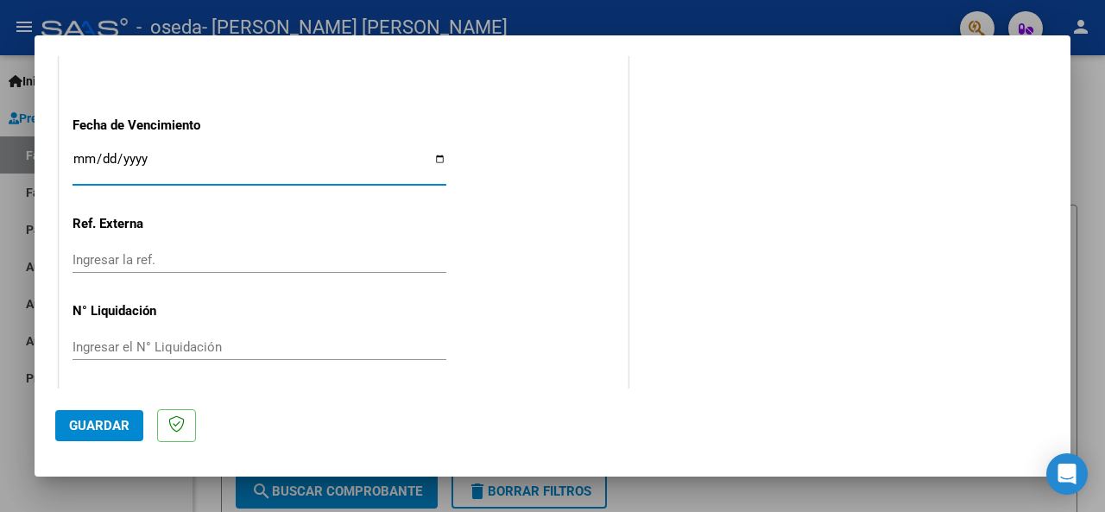
click at [430, 153] on input "Ingresar la fecha" at bounding box center [260, 166] width 374 height 28
type input "[DATE]"
click at [95, 420] on span "Guardar" at bounding box center [99, 426] width 60 height 16
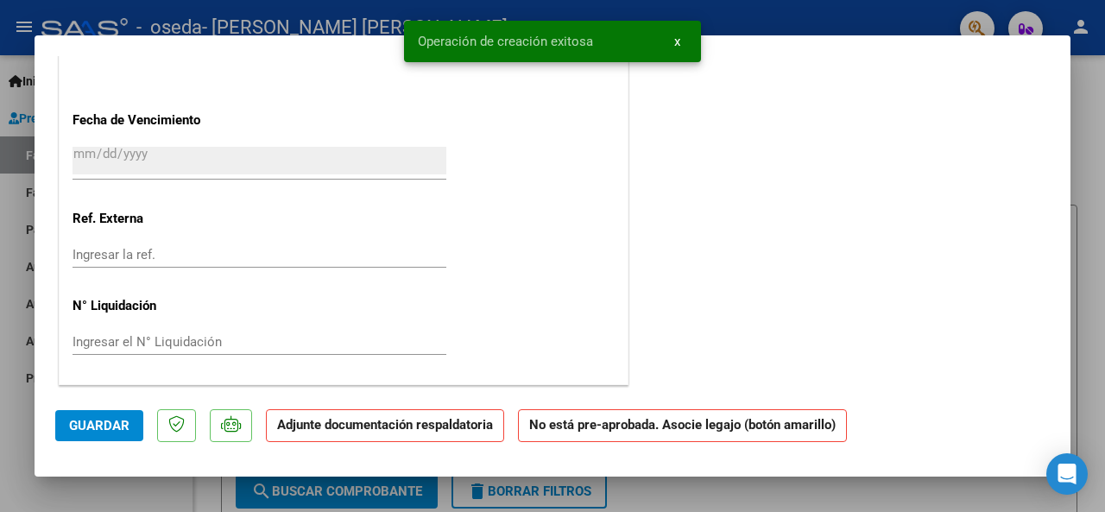
scroll to position [0, 0]
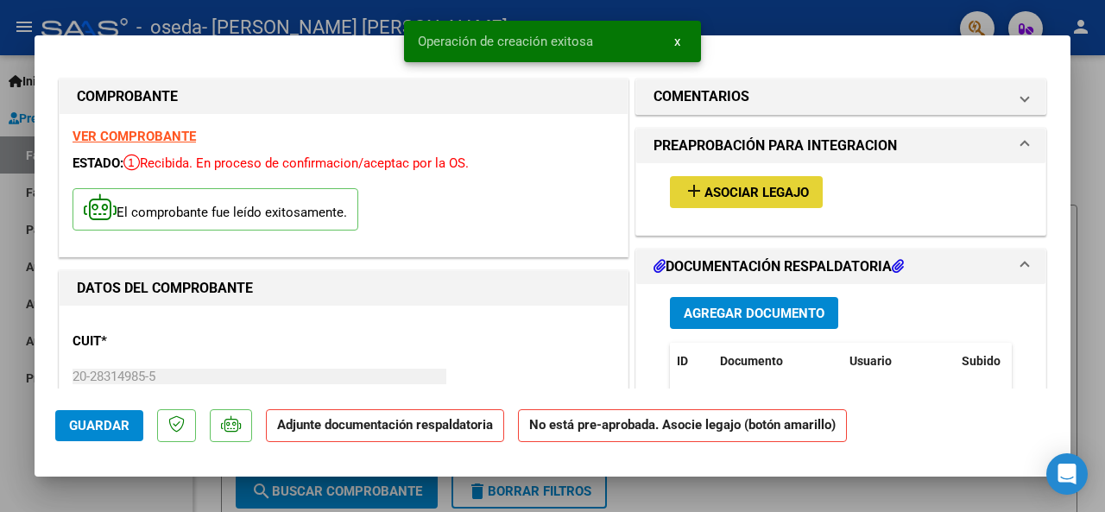
click at [767, 180] on button "add Asociar Legajo" at bounding box center [746, 192] width 153 height 32
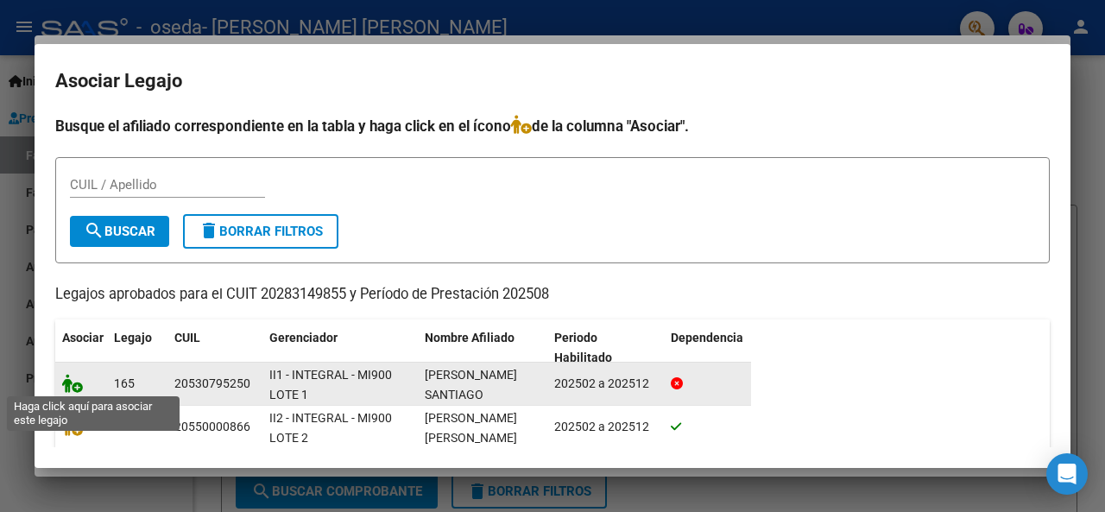
click at [71, 385] on icon at bounding box center [72, 383] width 21 height 19
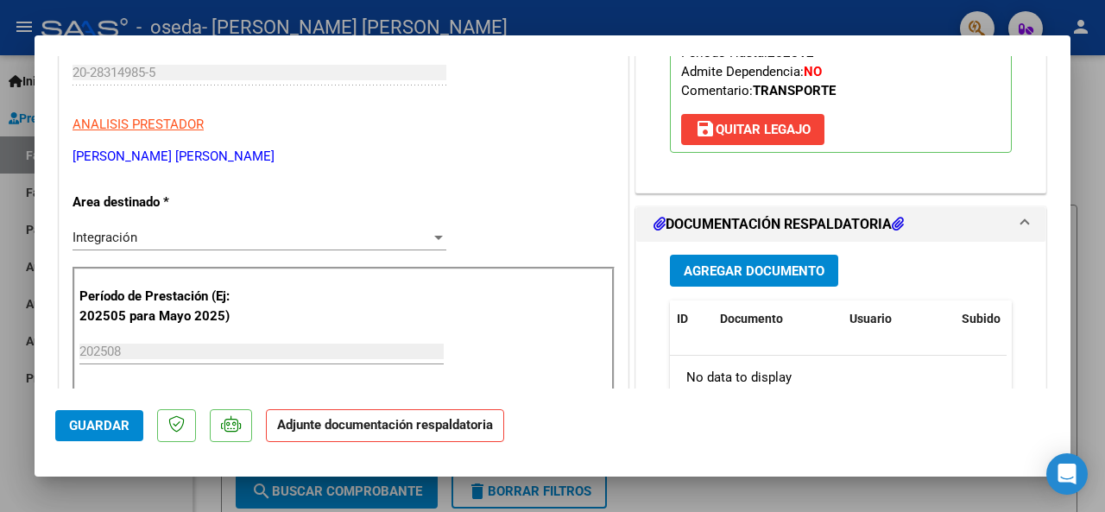
scroll to position [316, 0]
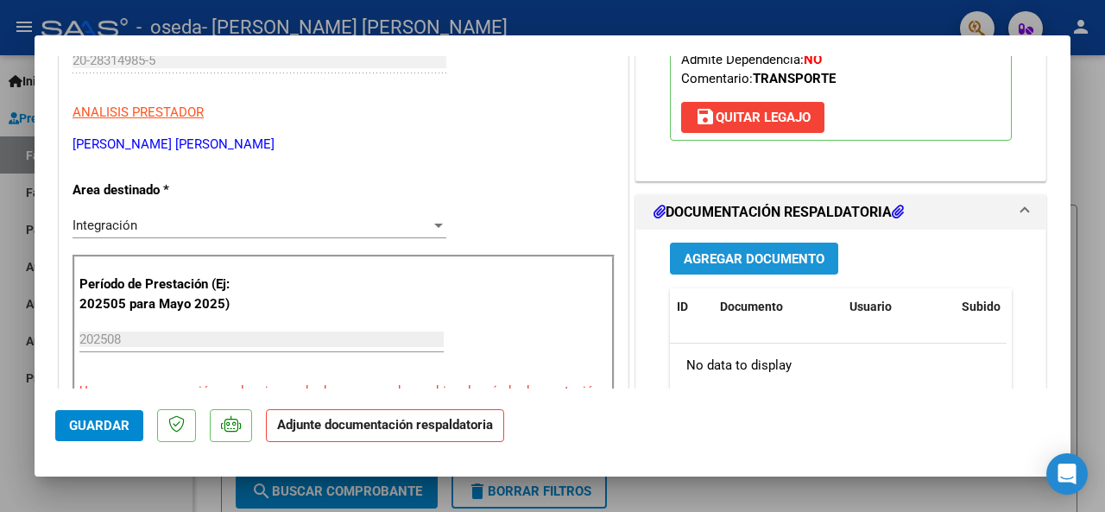
click at [733, 251] on span "Agregar Documento" at bounding box center [754, 259] width 141 height 16
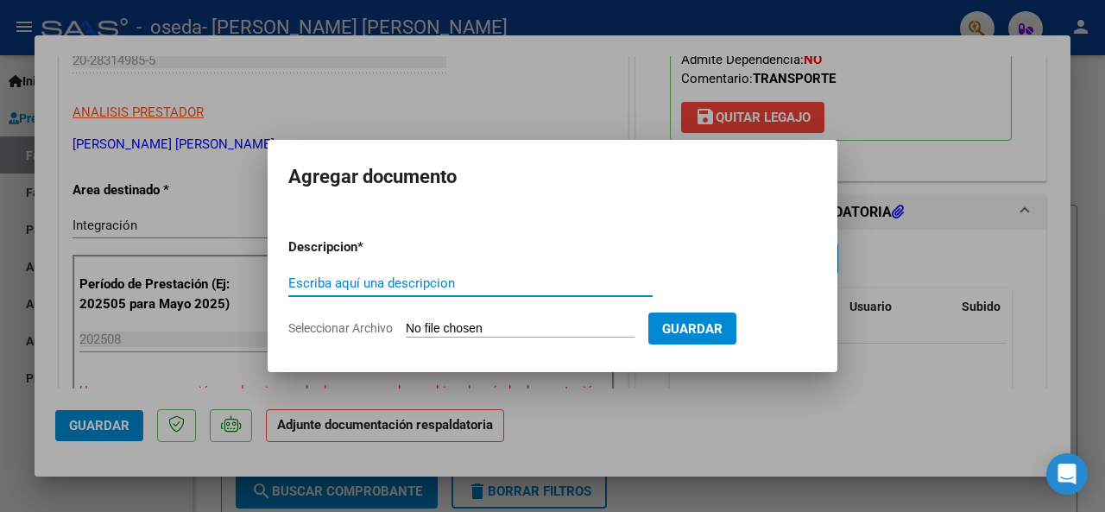
click at [494, 320] on app-file-uploader "Seleccionar Archivo" at bounding box center [468, 328] width 360 height 16
click at [430, 322] on input "Seleccionar Archivo" at bounding box center [520, 329] width 229 height 16
type input "C:\fakepath\ASISTENCIA SANTIAGO GALE.pdf"
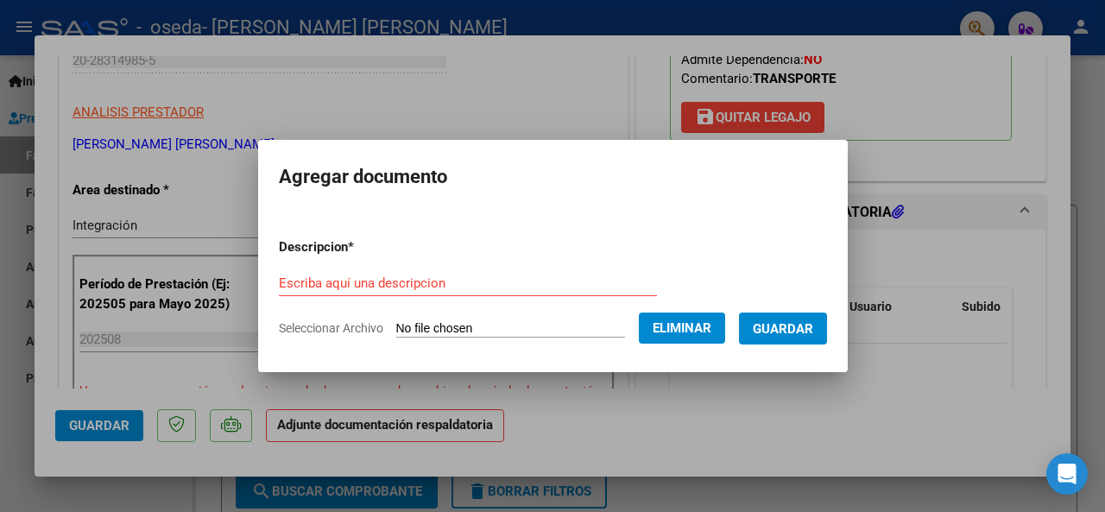
click at [300, 282] on input "Escriba aquí una descripcion" at bounding box center [468, 283] width 378 height 16
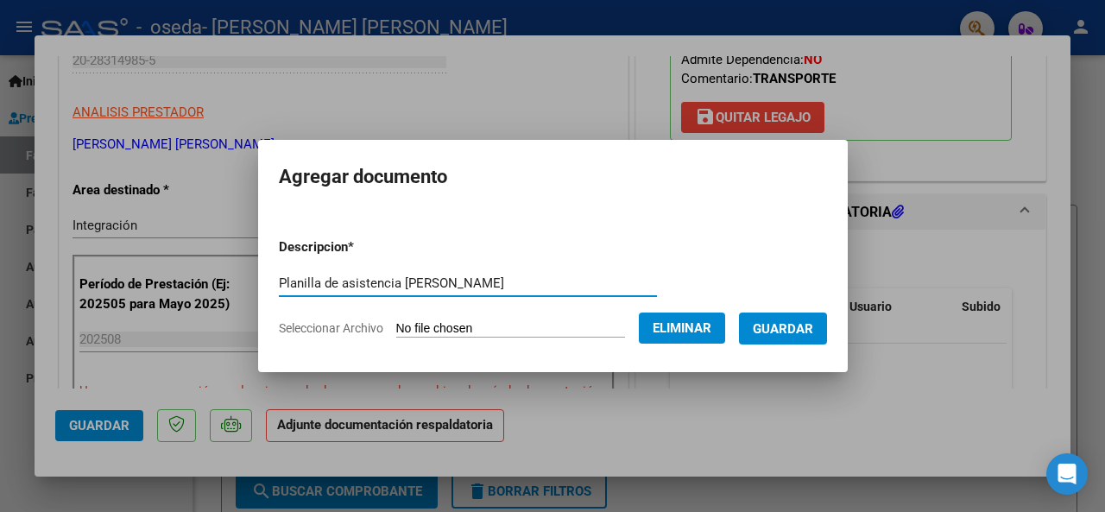
type input "Planilla de asistencia Santiago Gale"
click at [804, 320] on span "Guardar" at bounding box center [783, 328] width 60 height 16
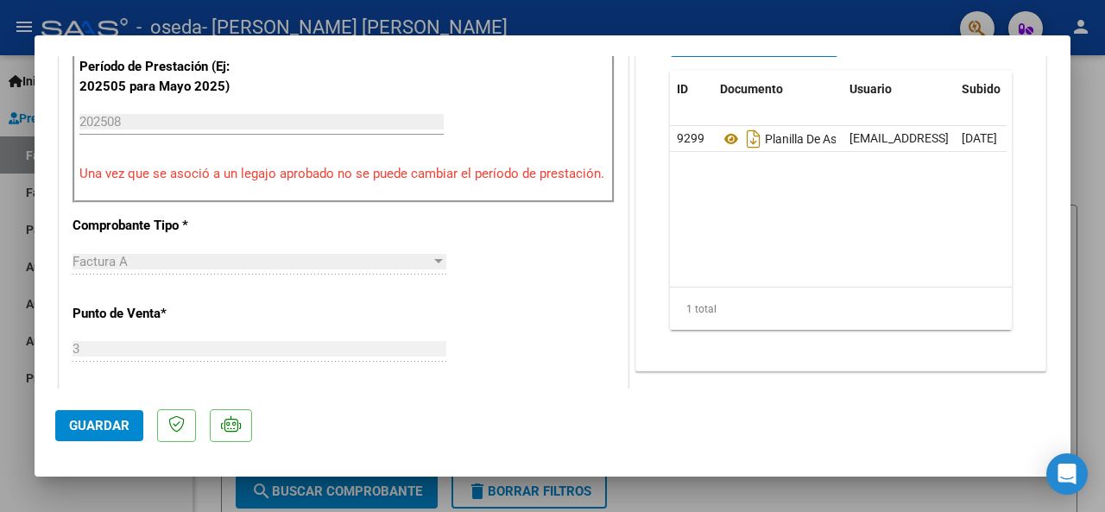
scroll to position [1228, 0]
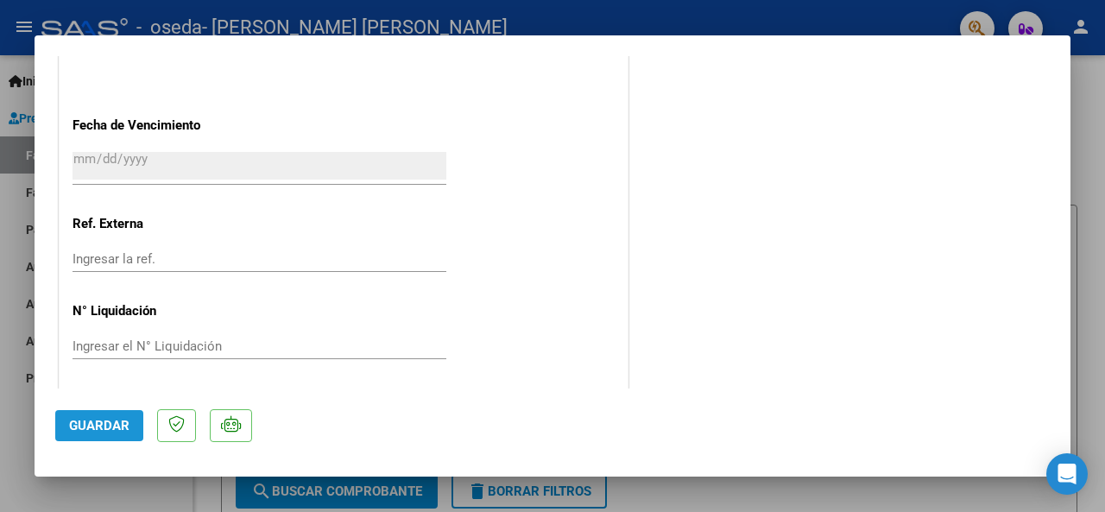
click at [92, 422] on span "Guardar" at bounding box center [99, 426] width 60 height 16
click at [24, 95] on div at bounding box center [552, 256] width 1105 height 512
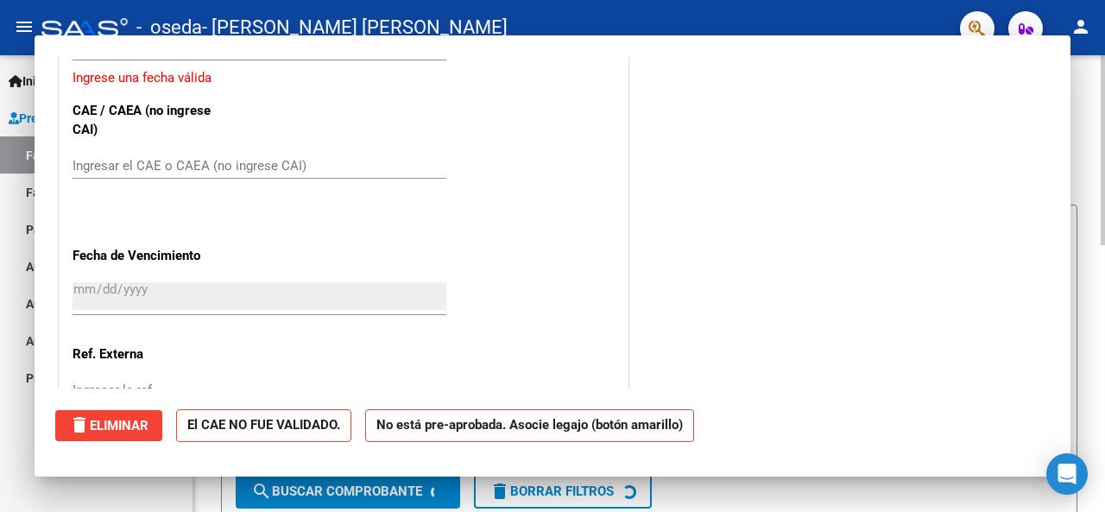
scroll to position [0, 0]
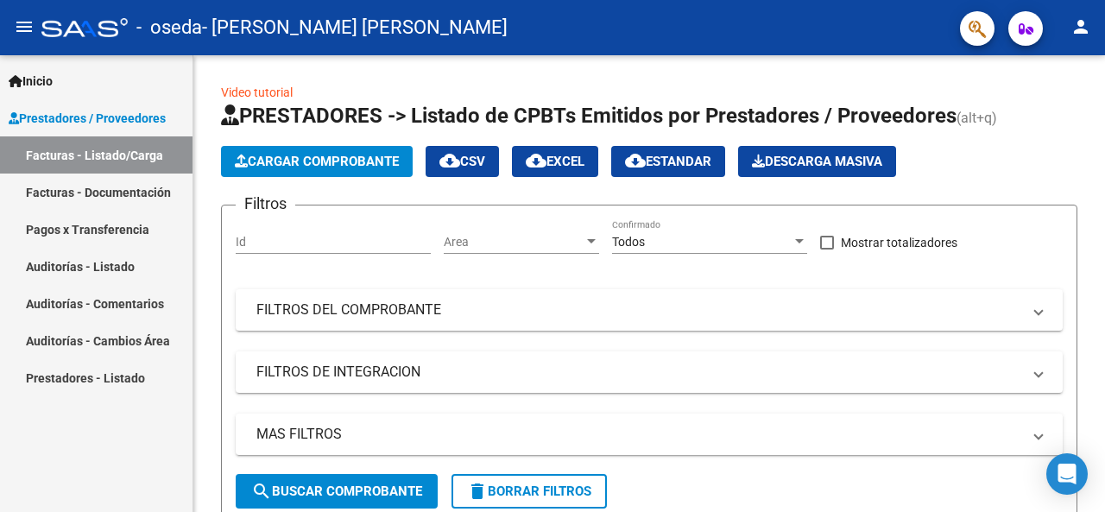
click at [82, 446] on div "Inicio Instructivos Contacto OS Prestadores / Proveedores Facturas - Listado/Ca…" at bounding box center [96, 283] width 193 height 457
